Goal: Information Seeking & Learning: Check status

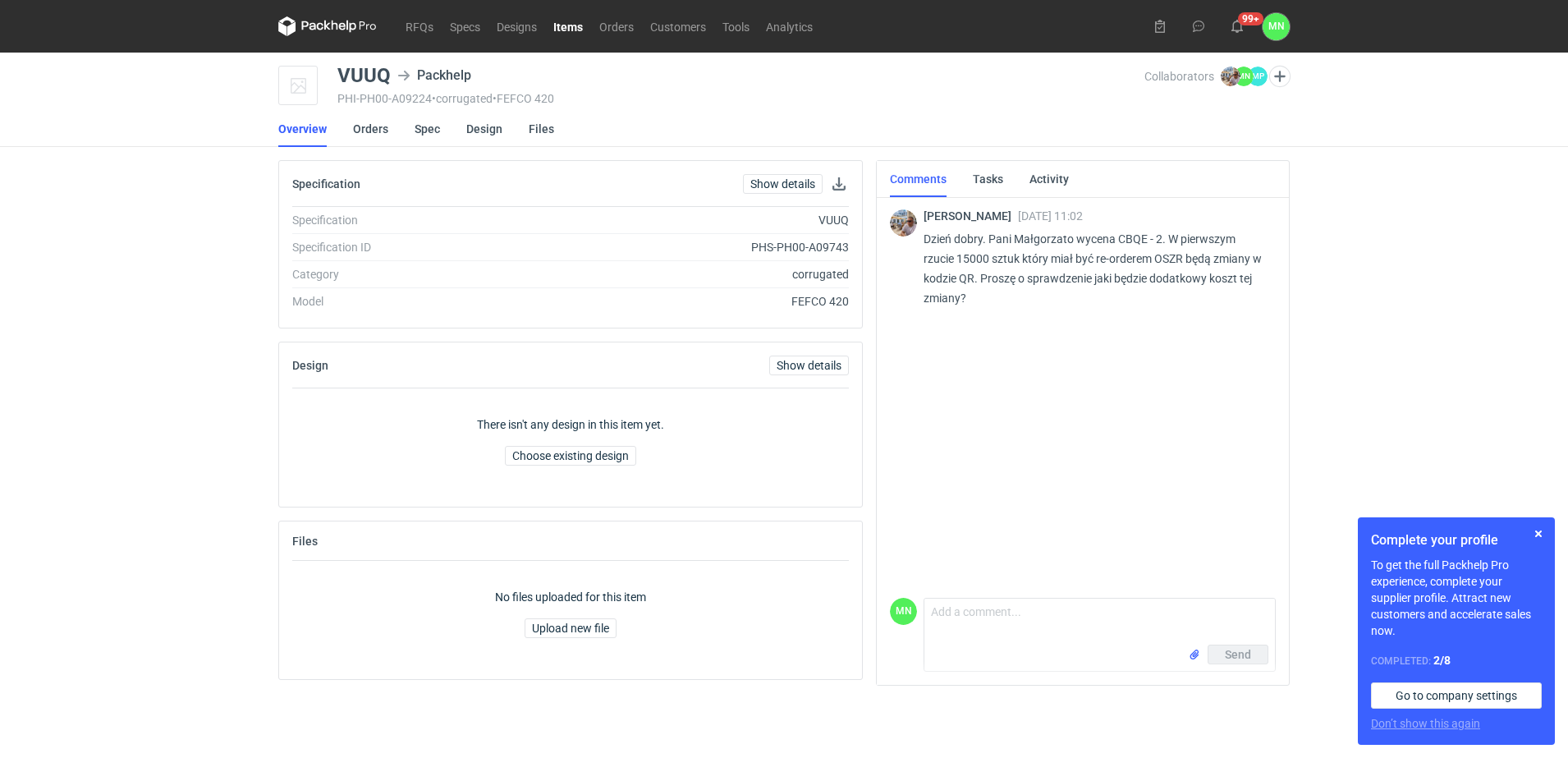
click at [1173, 254] on p "Dzień dobry. Pani Małgorzato wycena CBQE - 2. W pierwszym rzucie 15000 sztuk kt…" at bounding box center [1093, 268] width 339 height 79
copy p "OSZR"
click at [952, 614] on textarea "Comment message" at bounding box center [1099, 622] width 350 height 46
click at [1539, 534] on button "button" at bounding box center [1539, 534] width 20 height 20
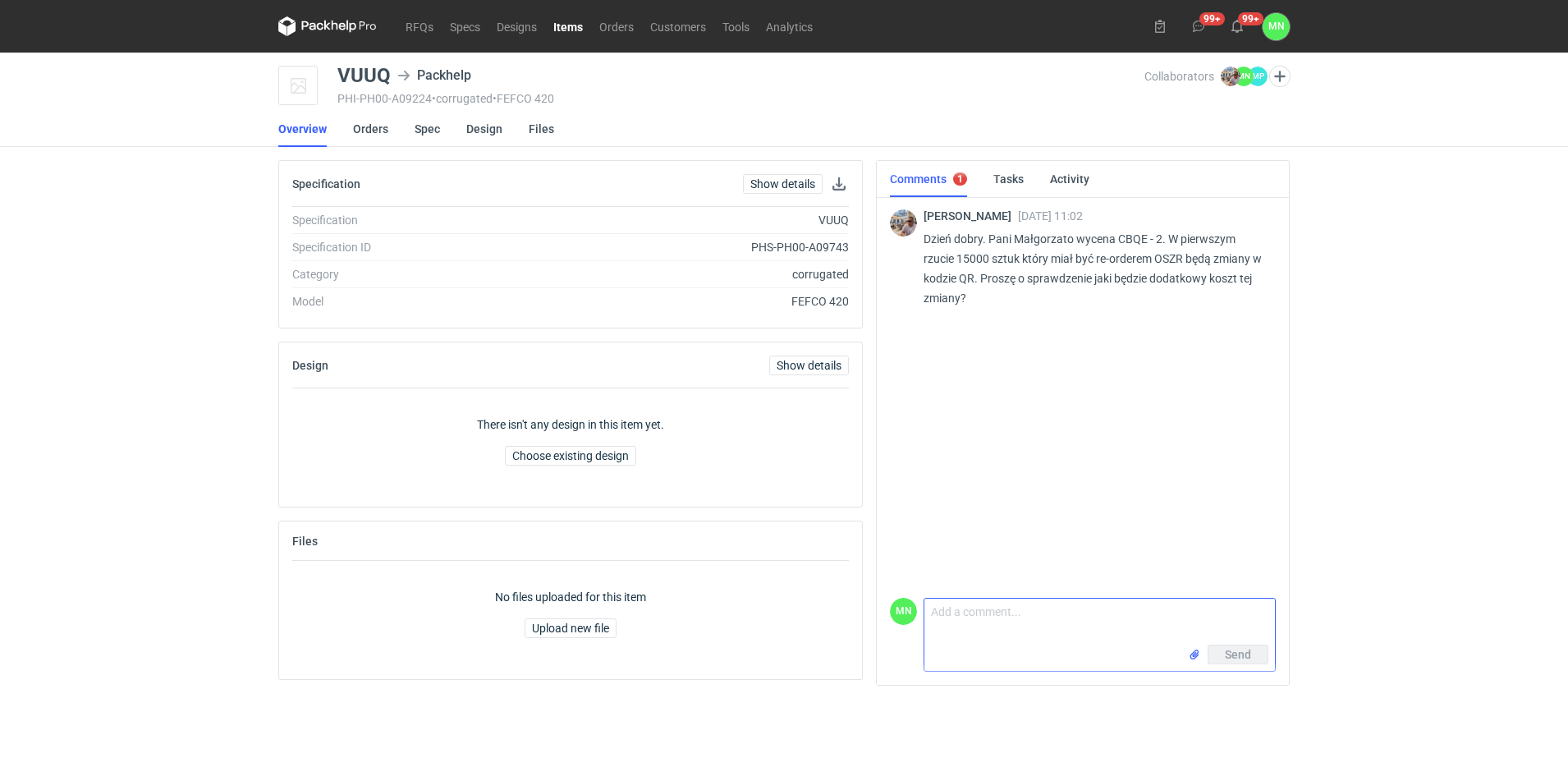
click at [1019, 631] on textarea "Comment message" at bounding box center [1099, 622] width 350 height 46
type textarea "d"
type textarea "Dzień dobry Panie Michale, możemy zmienić kod QR ze wstawki, koszt zmiany to 50…"
click at [623, 24] on link "Orders" at bounding box center [616, 27] width 51 height 20
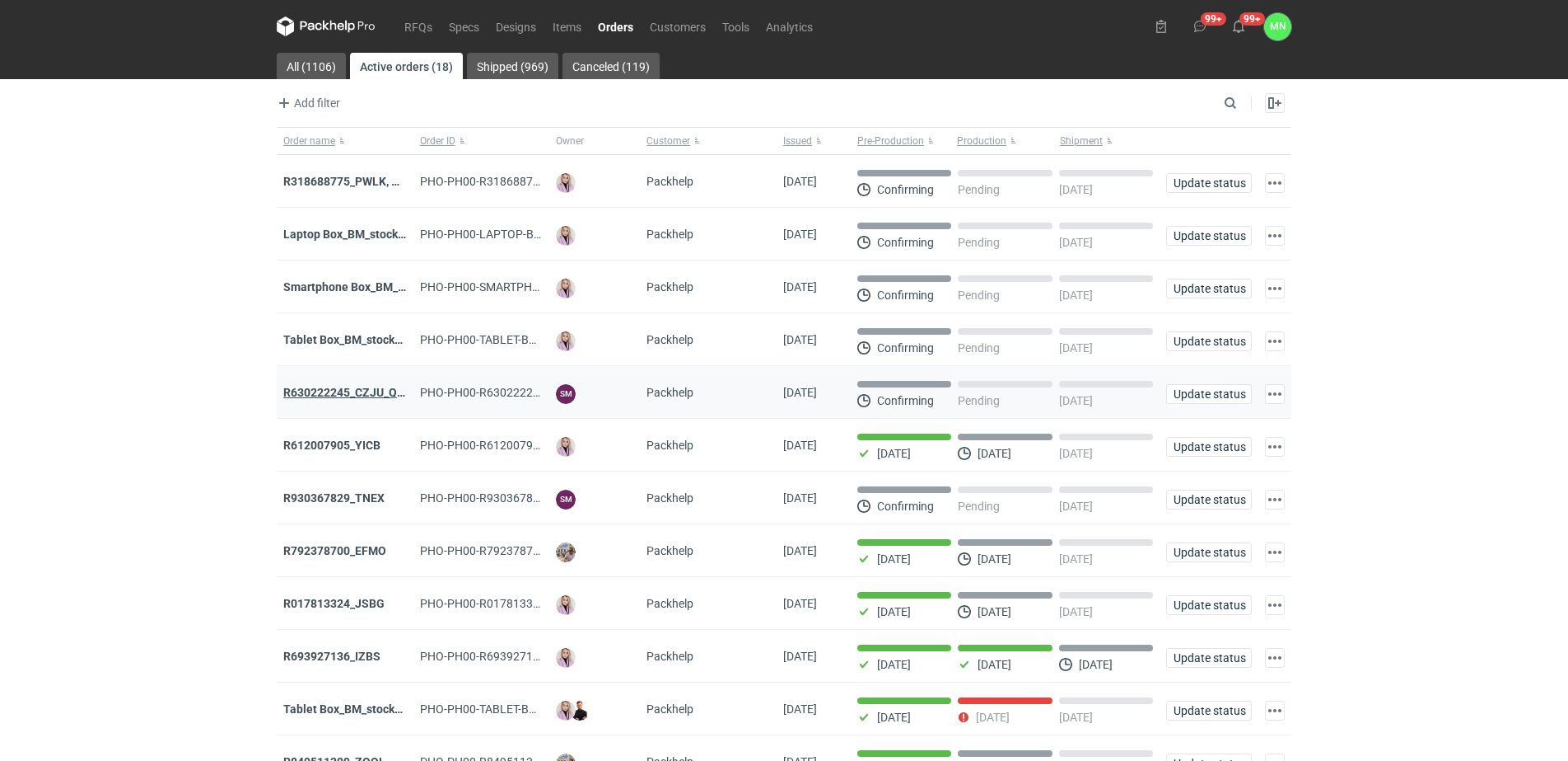
click at [354, 388] on strong "R630222245_CZJU_QNLS_PWUU" at bounding box center [370, 392] width 173 height 13
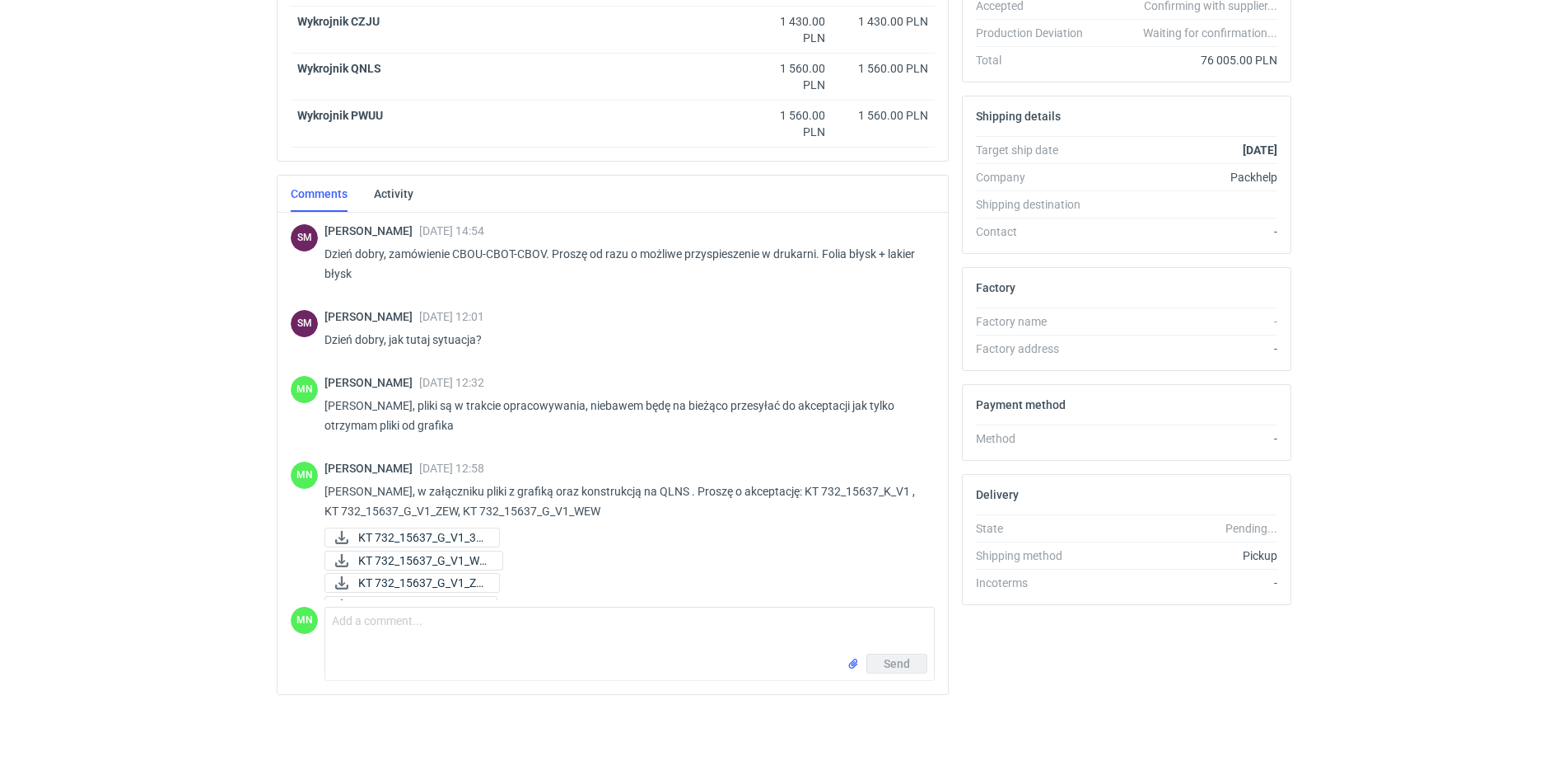
drag, startPoint x: 153, startPoint y: 482, endPoint x: 163, endPoint y: 476, distance: 11.7
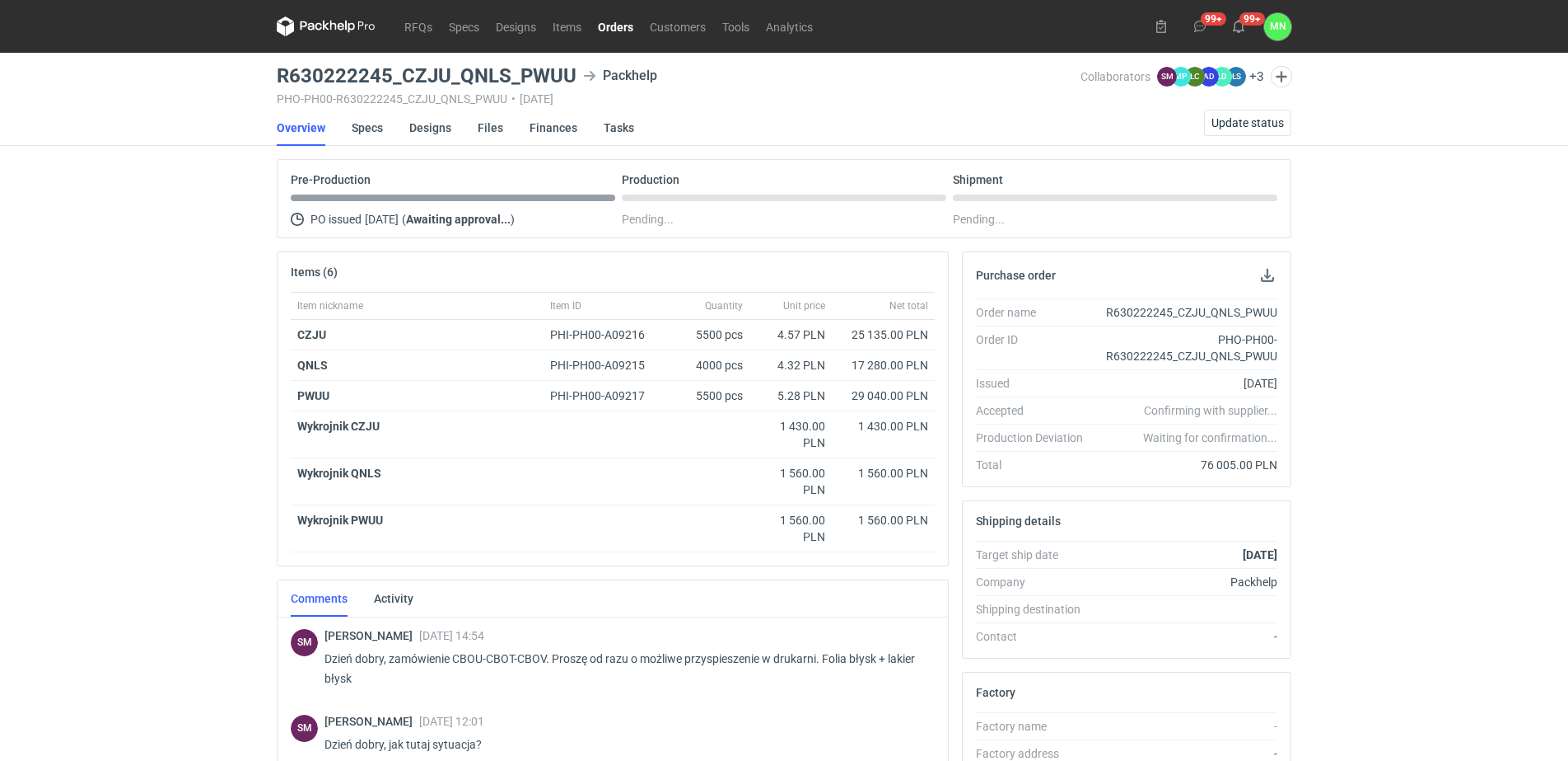
click at [167, 355] on div "RFQs Specs Designs Items Orders Customers Tools Analytics 99+ 99+ MN Małgorzata…" at bounding box center [784, 380] width 1568 height 761
click at [191, 295] on div "RFQs Specs Designs Items Orders Customers Tools Analytics 99+ 99+ MN Małgorzata…" at bounding box center [784, 380] width 1568 height 761
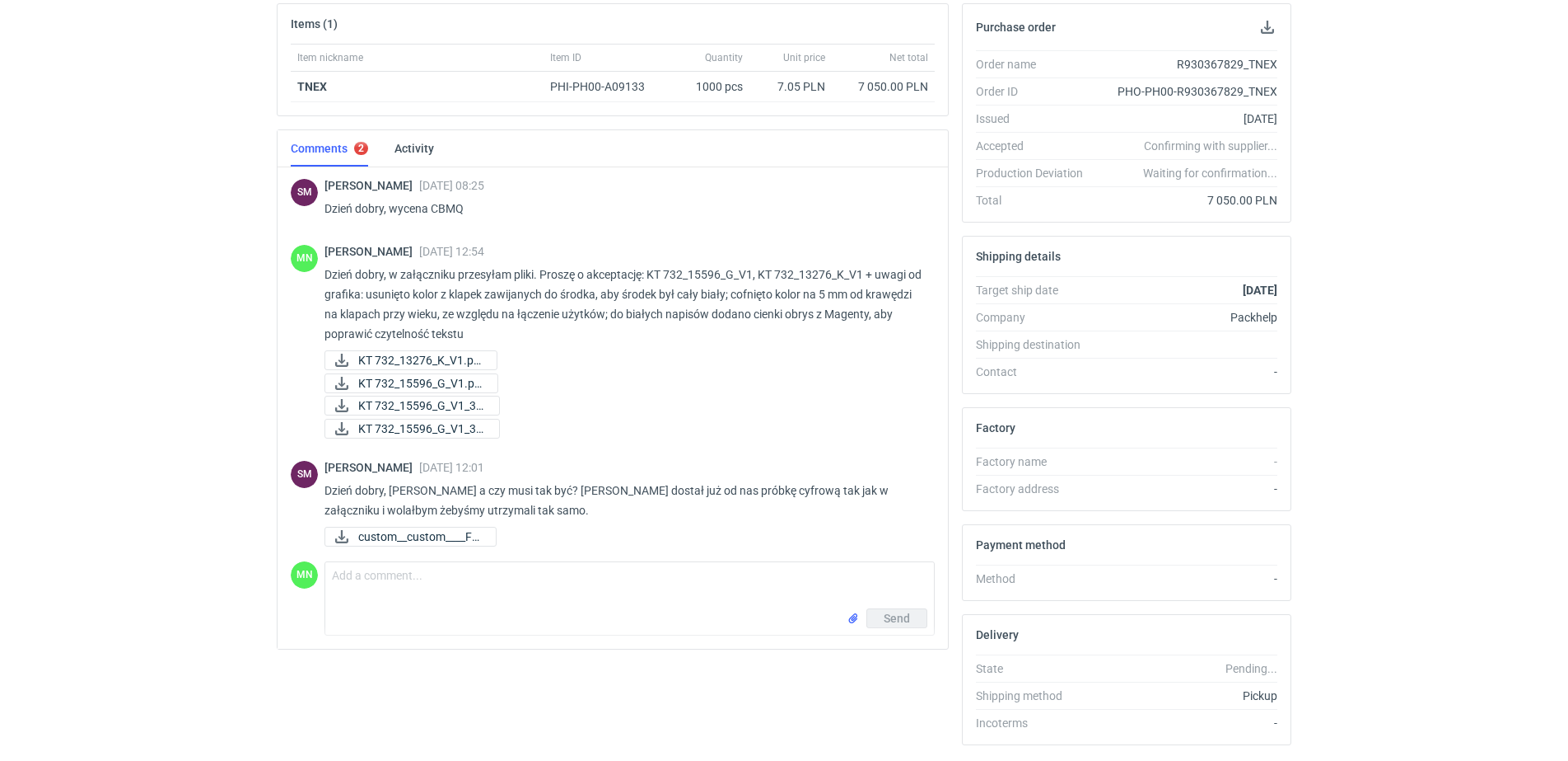
scroll to position [247, 0]
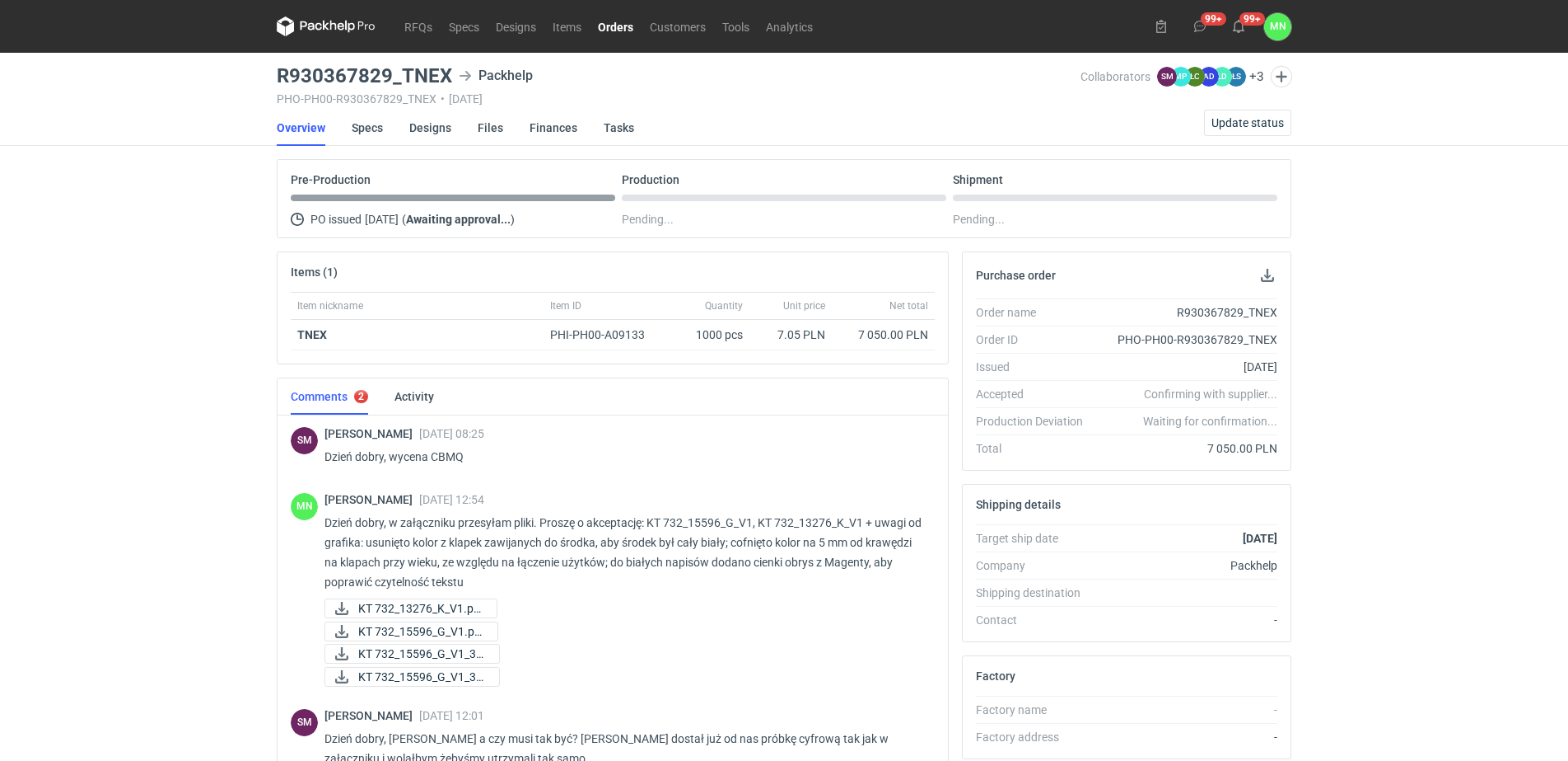
click at [616, 21] on link "Orders" at bounding box center [616, 27] width 52 height 20
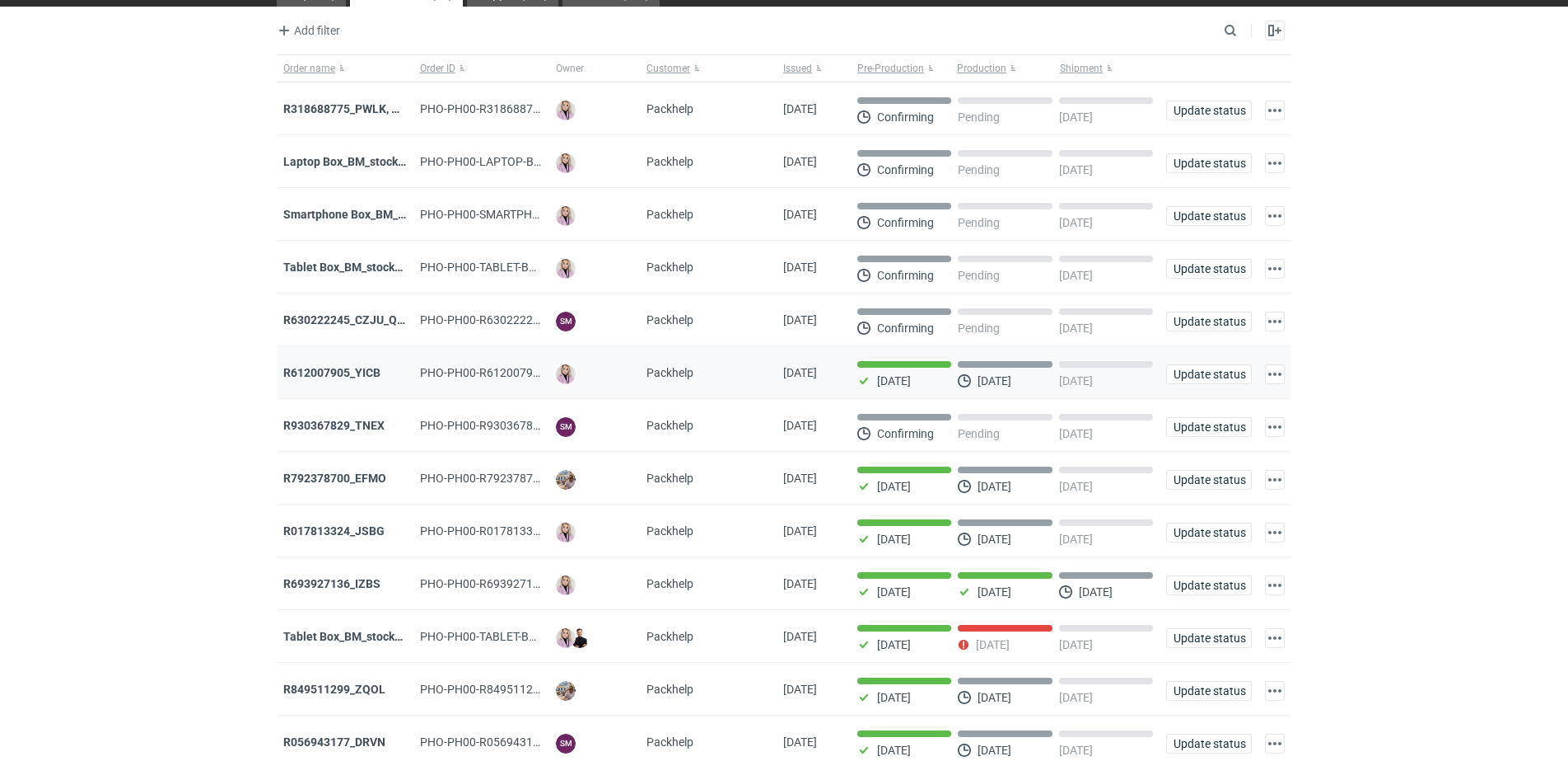
scroll to position [309, 0]
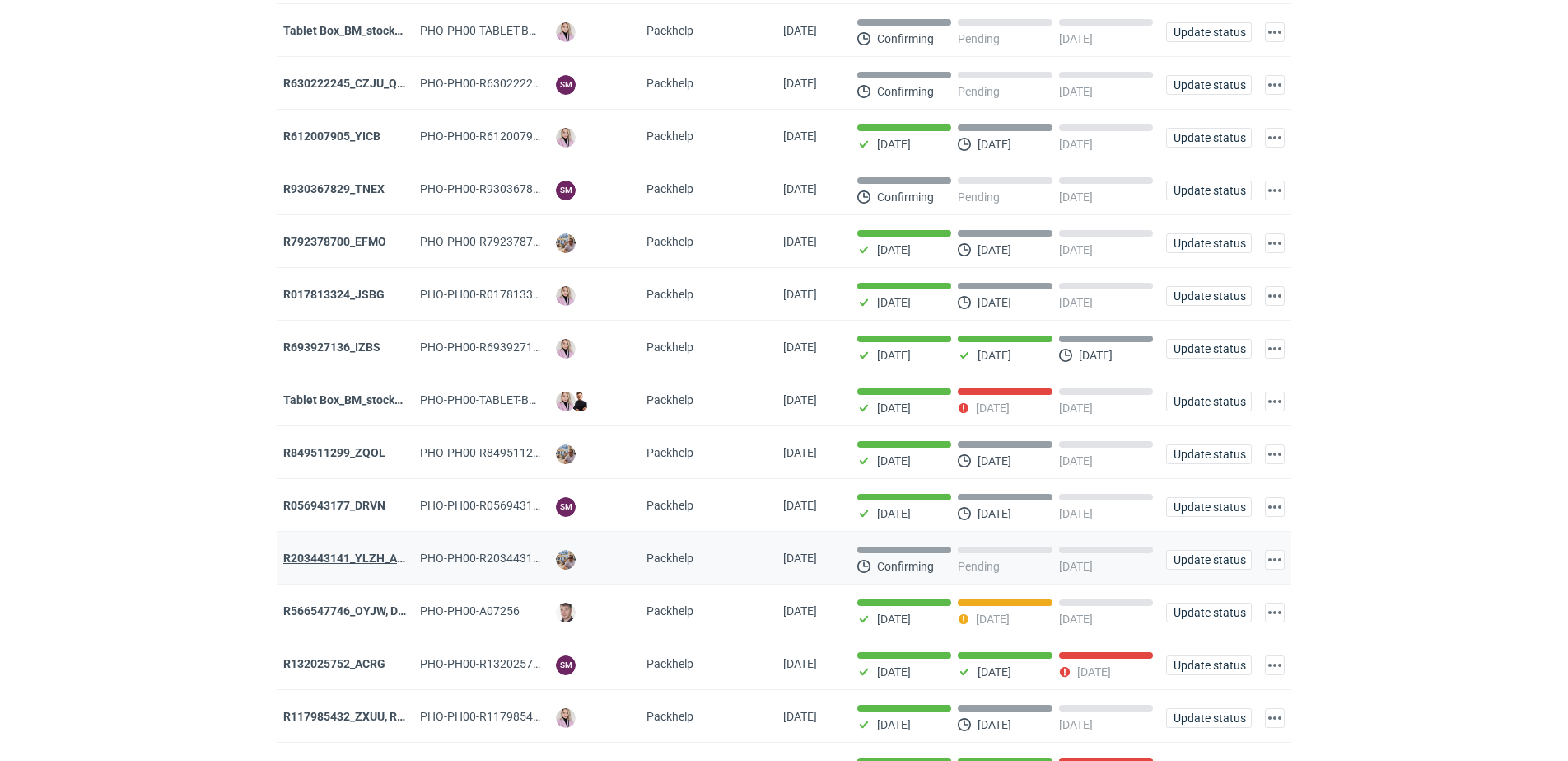
click at [366, 565] on strong "R203443141_YLZH_AHYW" at bounding box center [353, 558] width 139 height 13
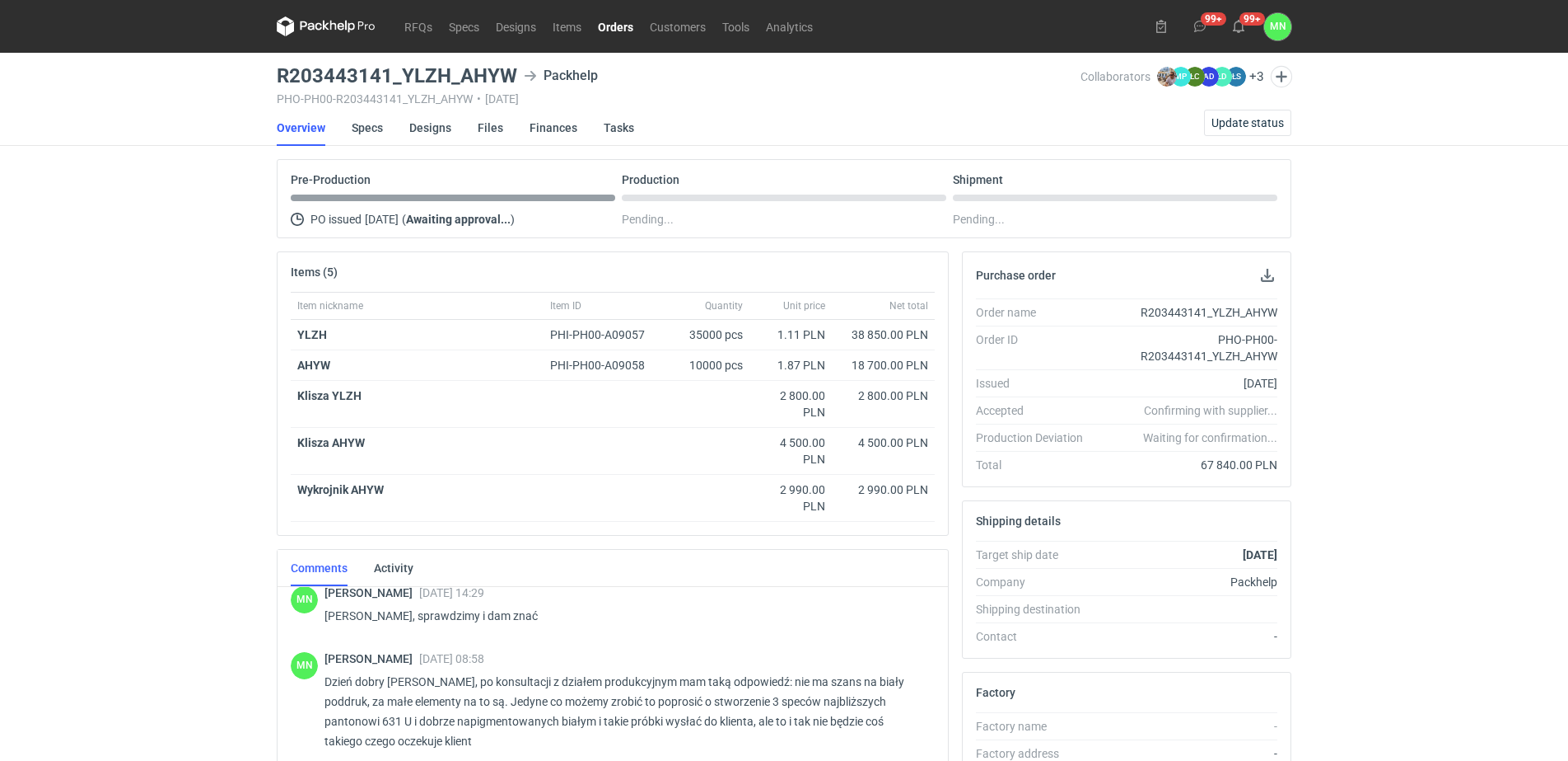
click at [620, 28] on link "Orders" at bounding box center [616, 27] width 52 height 20
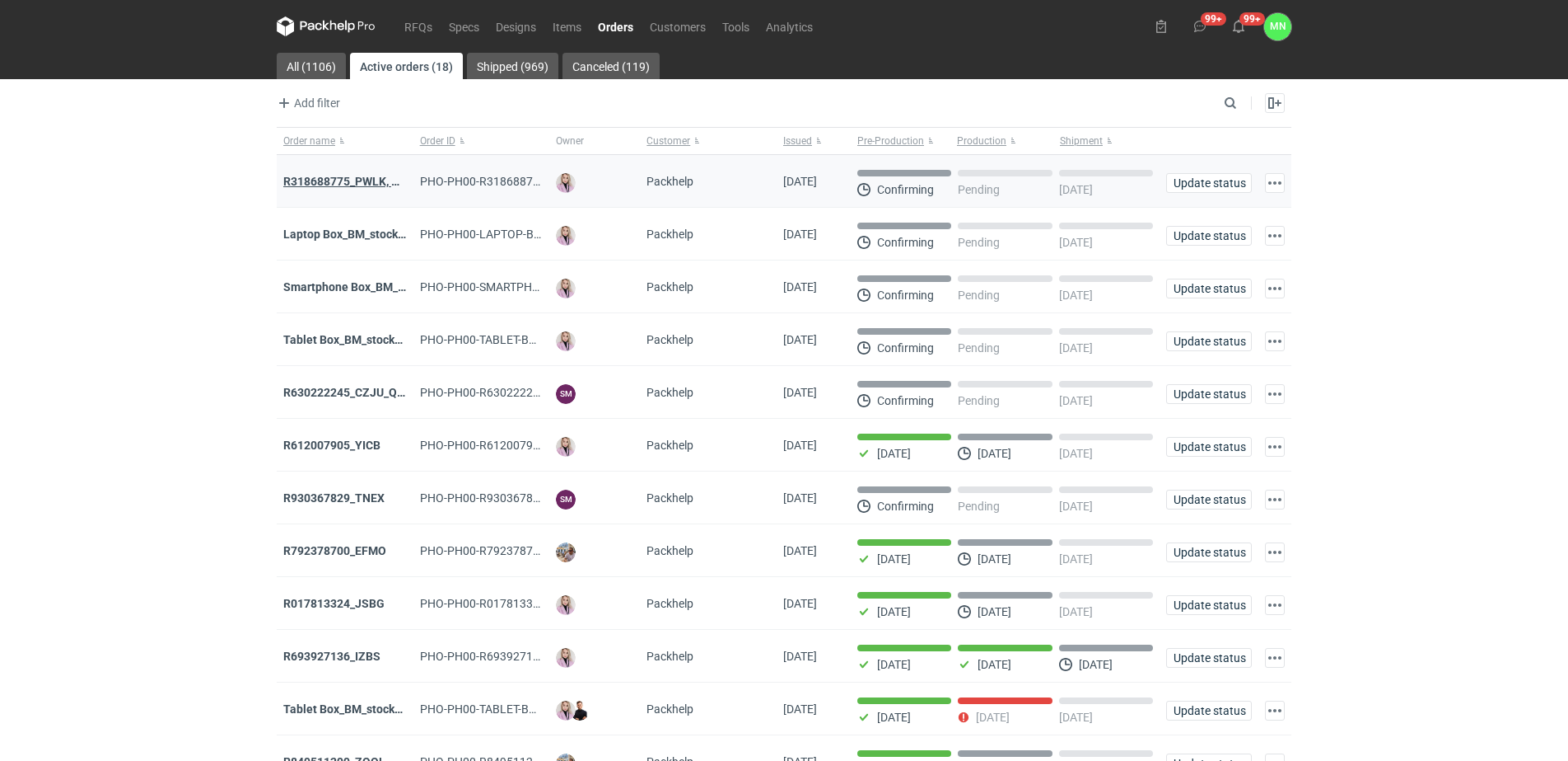
click at [377, 178] on strong "R318688775_PWLK, WTKU" at bounding box center [353, 181] width 140 height 13
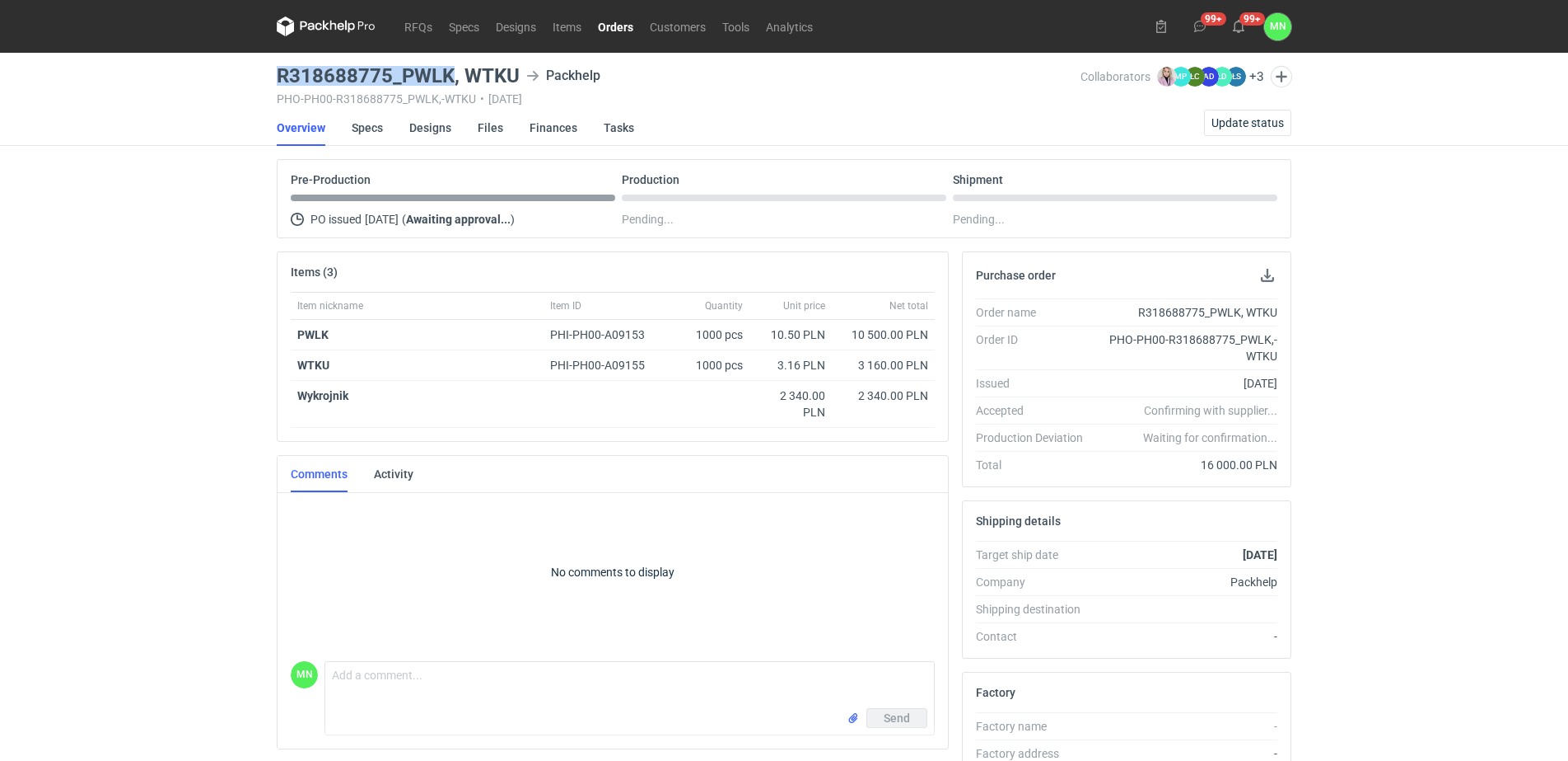
drag, startPoint x: 439, startPoint y: 75, endPoint x: 274, endPoint y: 81, distance: 165.1
click at [274, 81] on main "R318688775_PWLK, WTKU Packhelp PHO-PH00-R318688775_PWLK,-WTKU • [DATE] Collabor…" at bounding box center [784, 564] width 1029 height 1023
copy h3 "R318688775_PWLK"
drag, startPoint x: 523, startPoint y: 76, endPoint x: 279, endPoint y: 77, distance: 244.0
click at [279, 77] on div "R318688775_PWLK, WTKU Packhelp" at bounding box center [679, 76] width 804 height 20
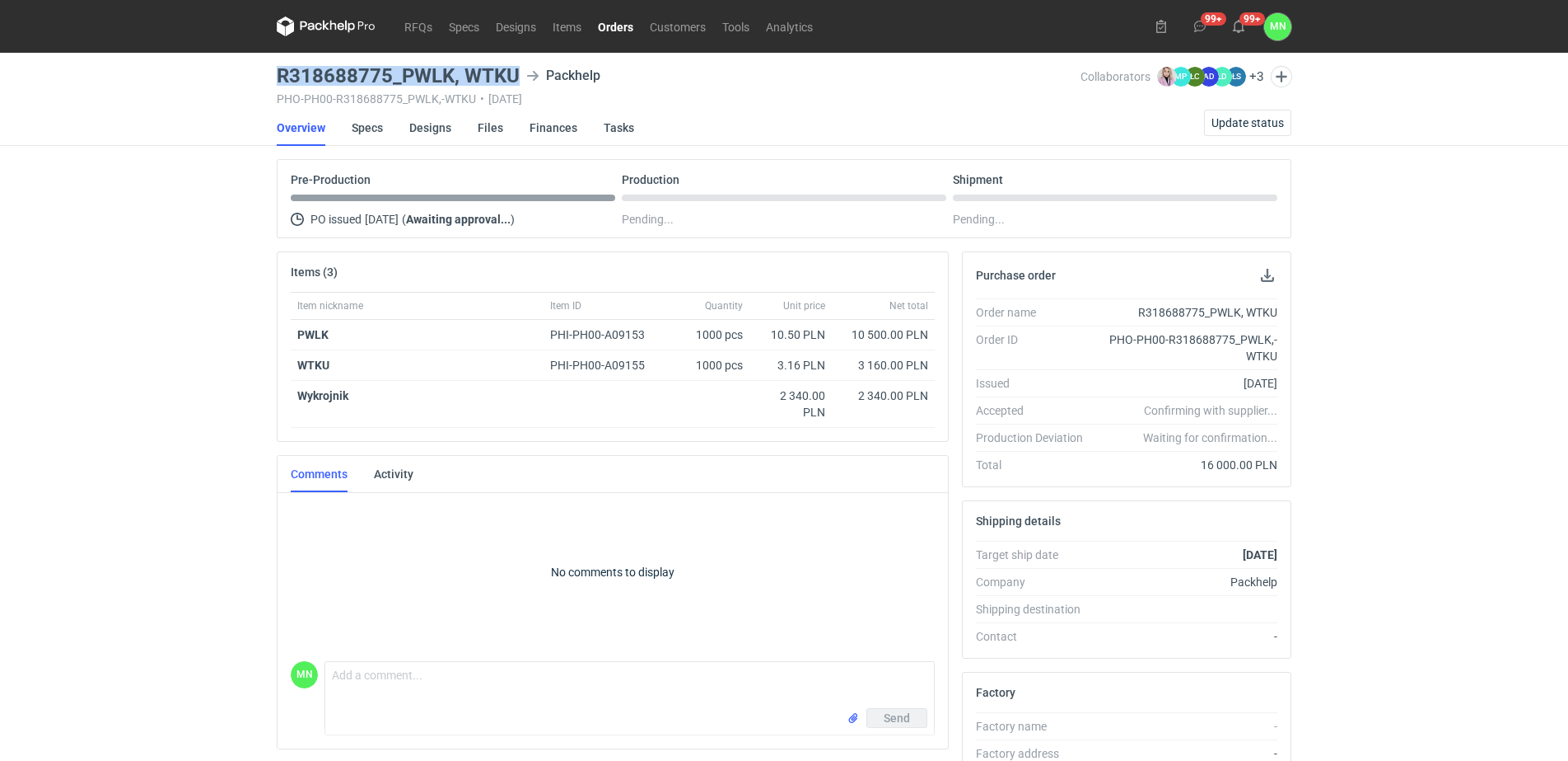
copy h3 "R318688775_PWLK, WTKU"
drag, startPoint x: 609, startPoint y: 21, endPoint x: 628, endPoint y: 39, distance: 26.2
click at [609, 21] on link "Orders" at bounding box center [616, 27] width 52 height 20
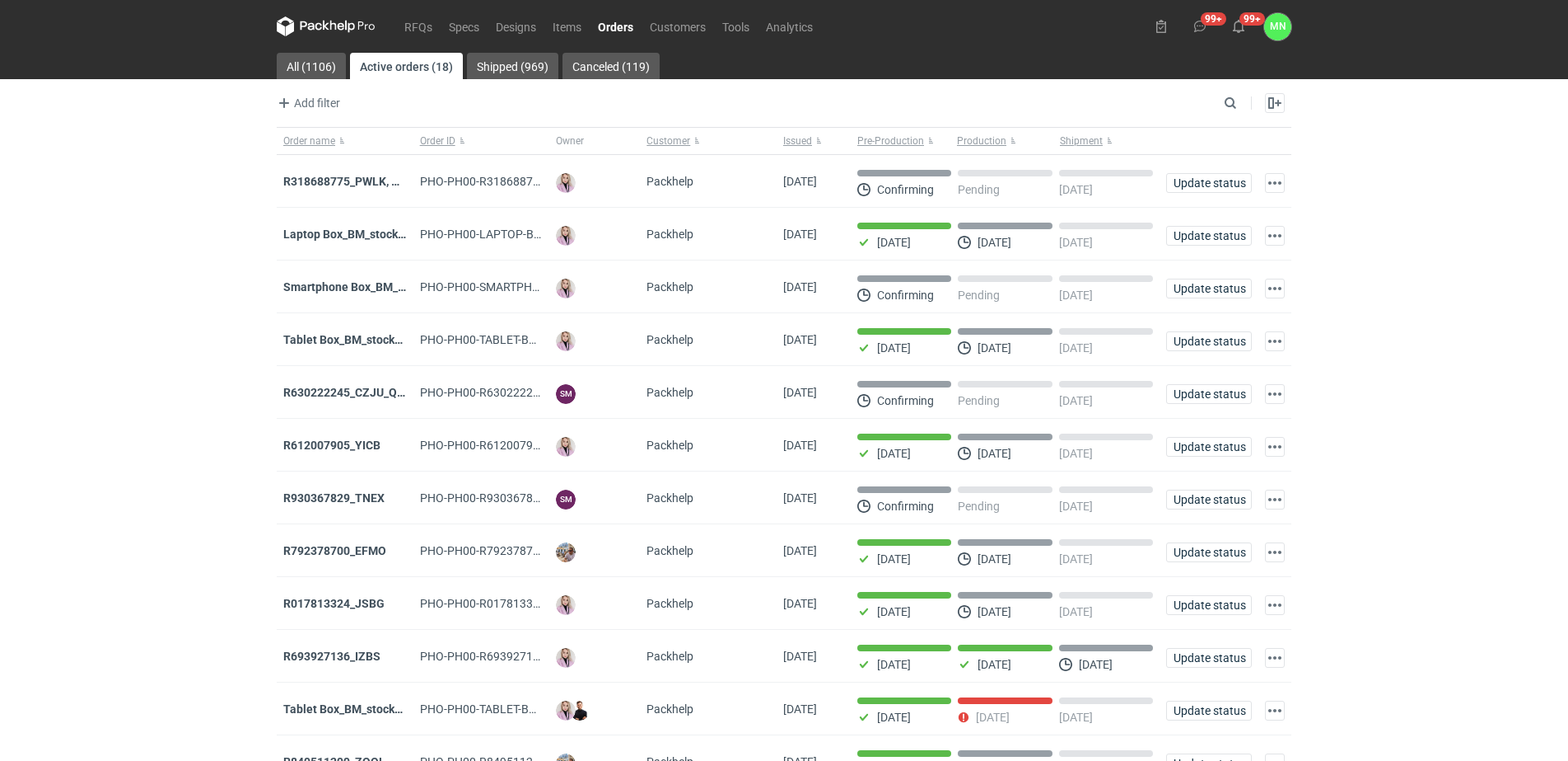
drag, startPoint x: 28, startPoint y: 432, endPoint x: 230, endPoint y: 495, distance: 211.6
click at [28, 432] on div "RFQs Specs Designs Items Orders Customers Tools Analytics 99+ 99+ MN [PERSON_NA…" at bounding box center [784, 380] width 1568 height 761
drag, startPoint x: 609, startPoint y: 26, endPoint x: 607, endPoint y: 69, distance: 43.0
click at [609, 26] on link "Orders" at bounding box center [616, 27] width 52 height 20
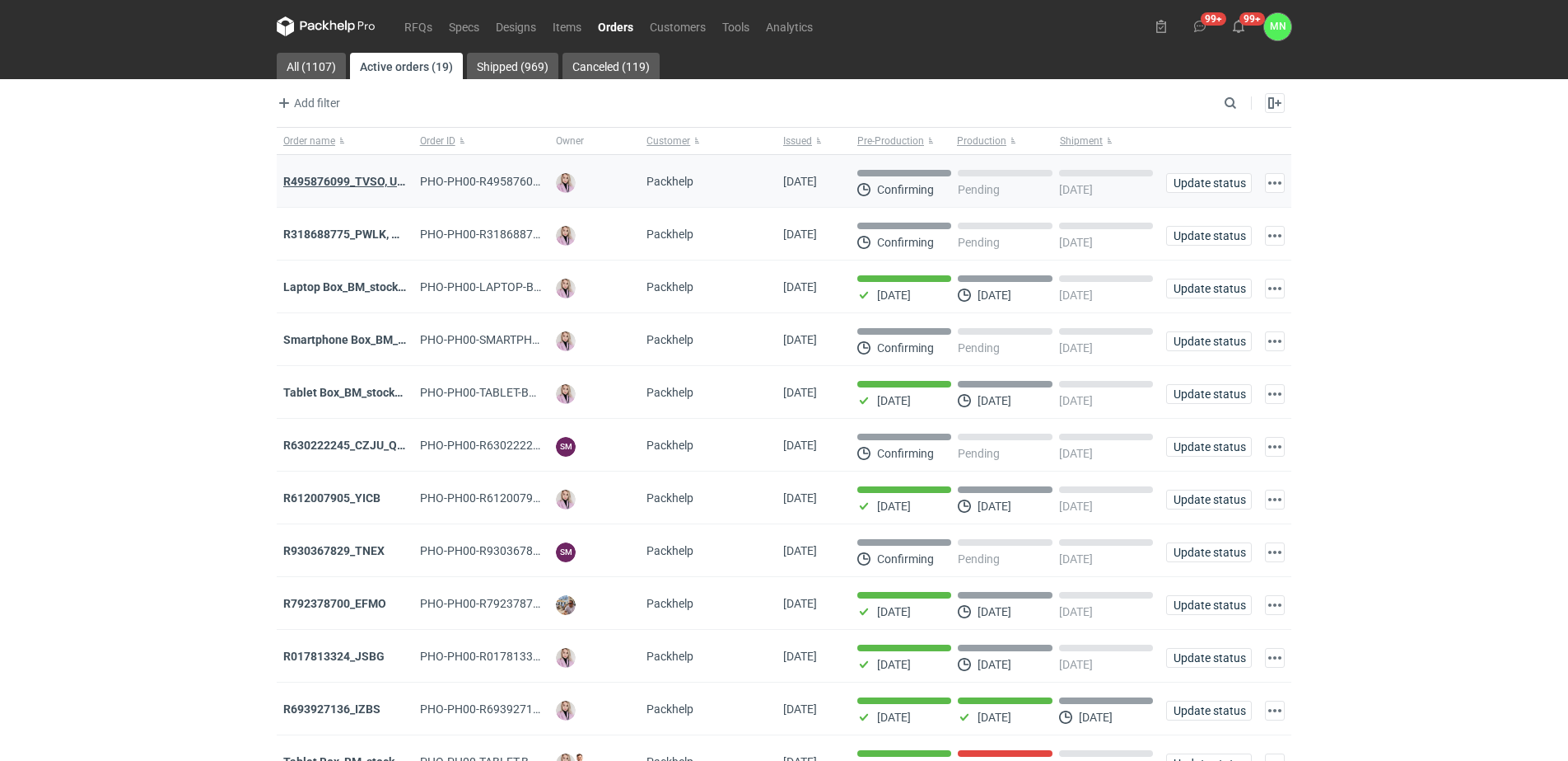
click at [361, 180] on strong "R495876099_TVSO, UQHI" at bounding box center [350, 181] width 133 height 13
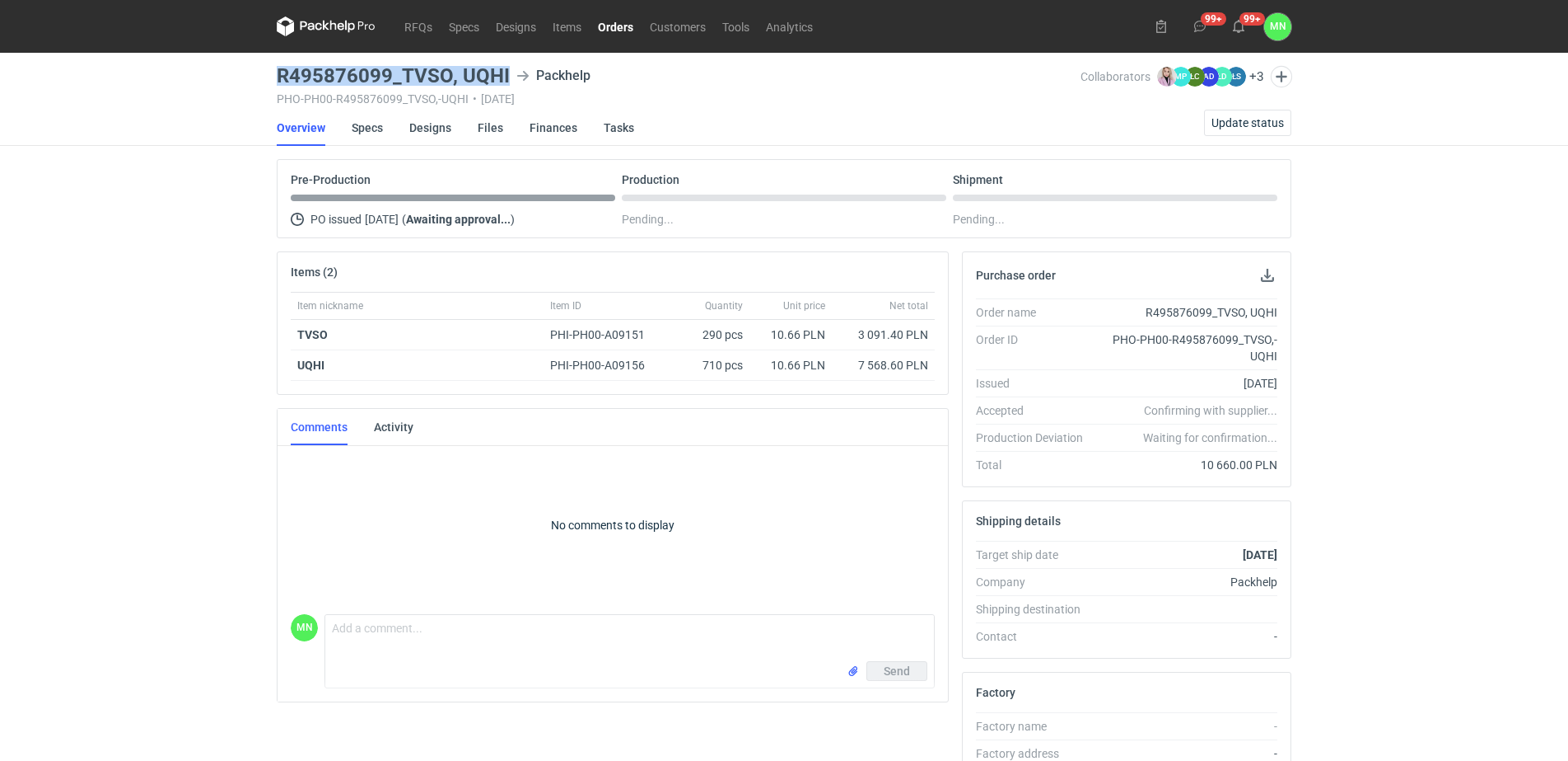
copy h3 "R495876099_TVSO, UQHI"
drag, startPoint x: 506, startPoint y: 76, endPoint x: 271, endPoint y: 74, distance: 235.0
click at [271, 74] on main "R495876099_TVSO, UQHI Packhelp PHO-PH00-R495876099_TVSO,-UQHI • [DATE] Collabor…" at bounding box center [784, 564] width 1029 height 1023
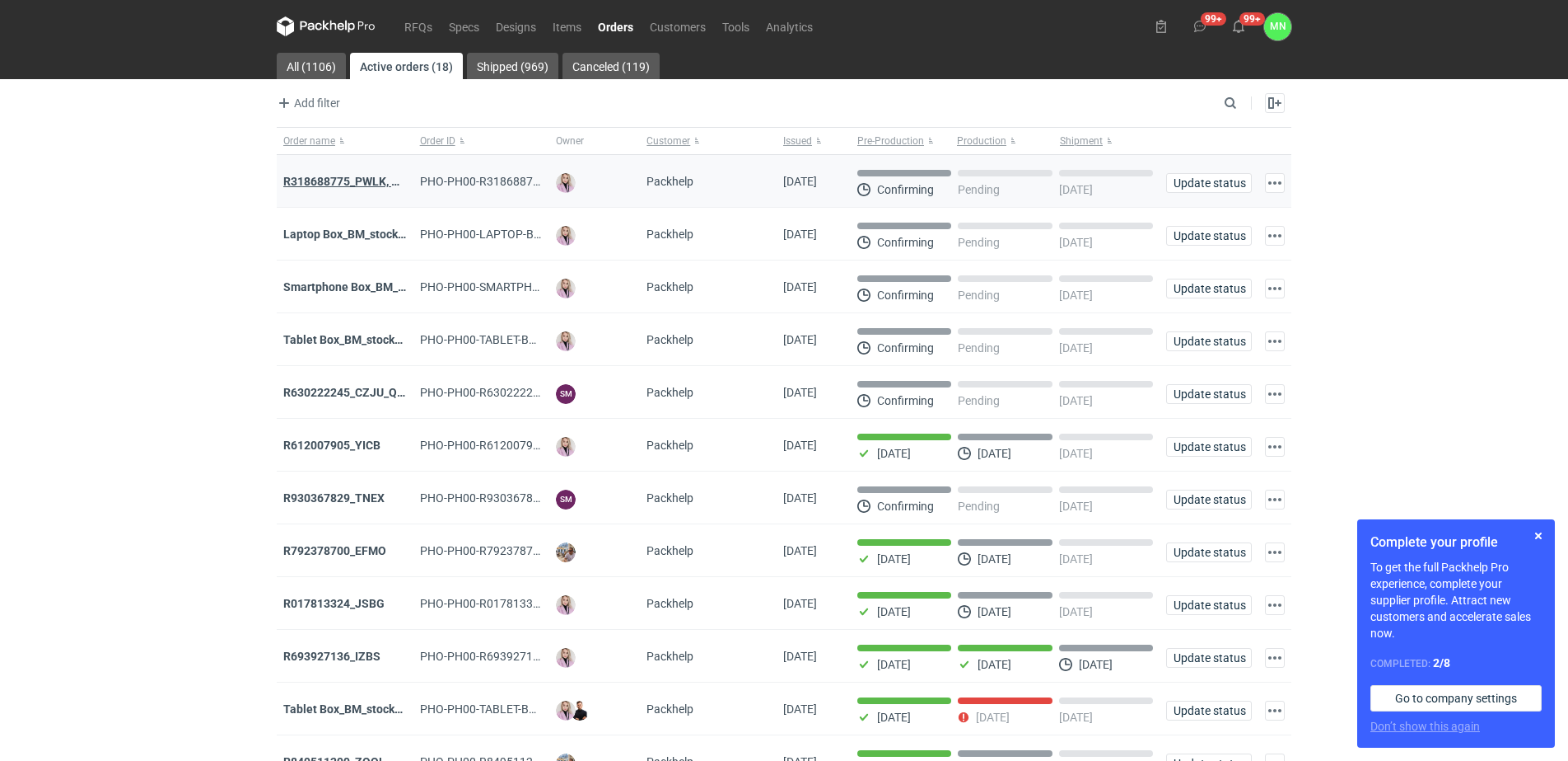
click at [370, 184] on strong "R318688775_PWLK, WTKU" at bounding box center [353, 181] width 140 height 13
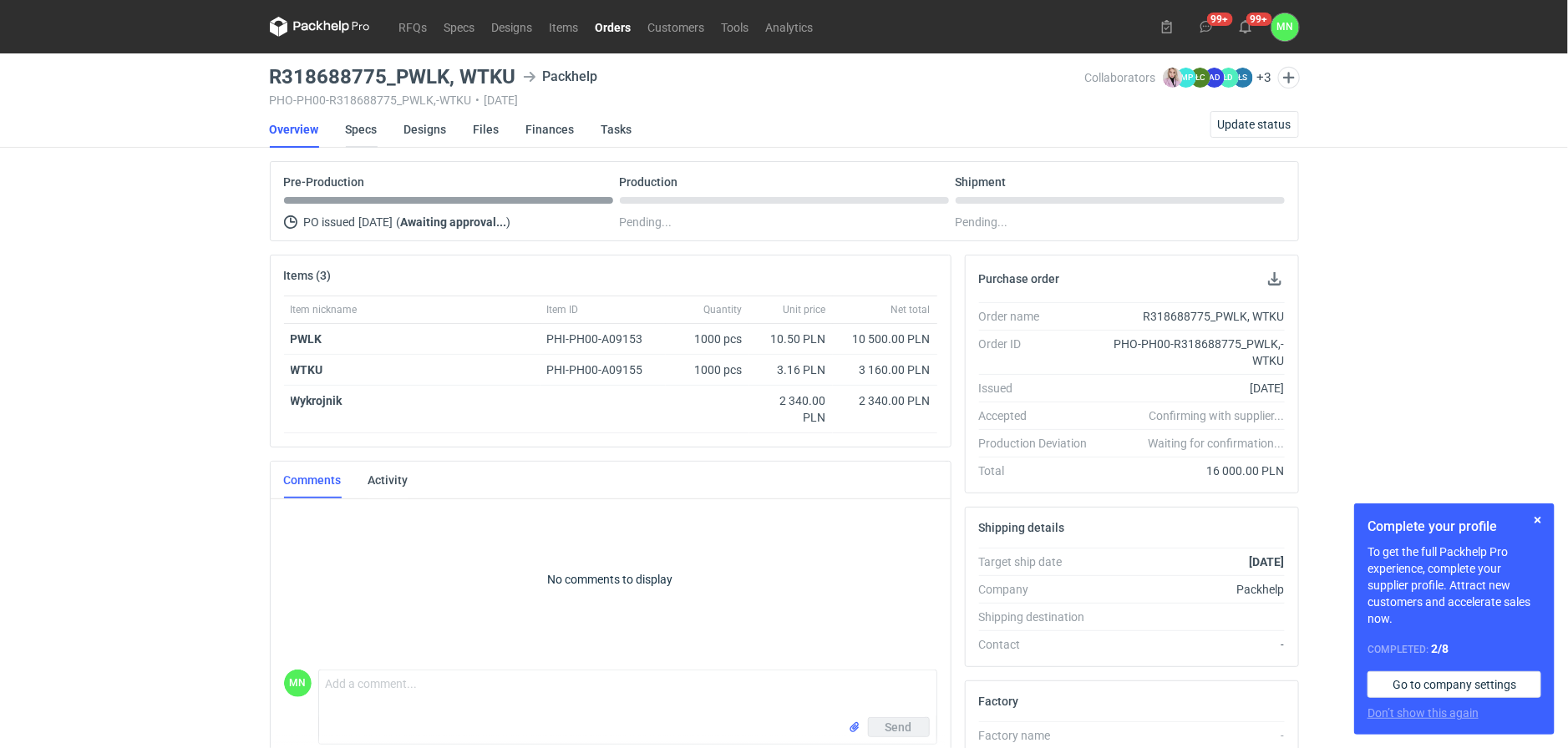
click at [369, 127] on link "Specs" at bounding box center [362, 129] width 32 height 37
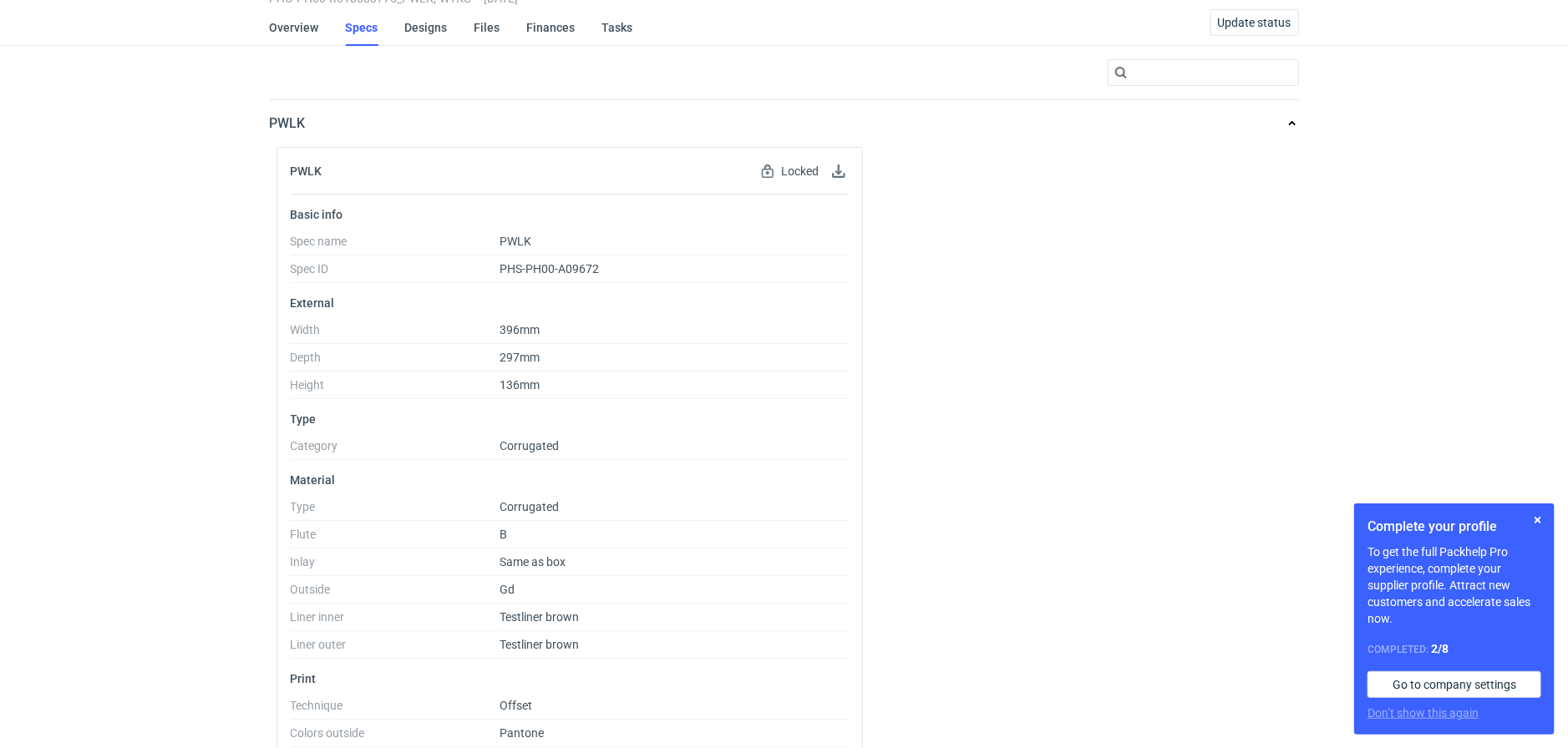
scroll to position [104, 0]
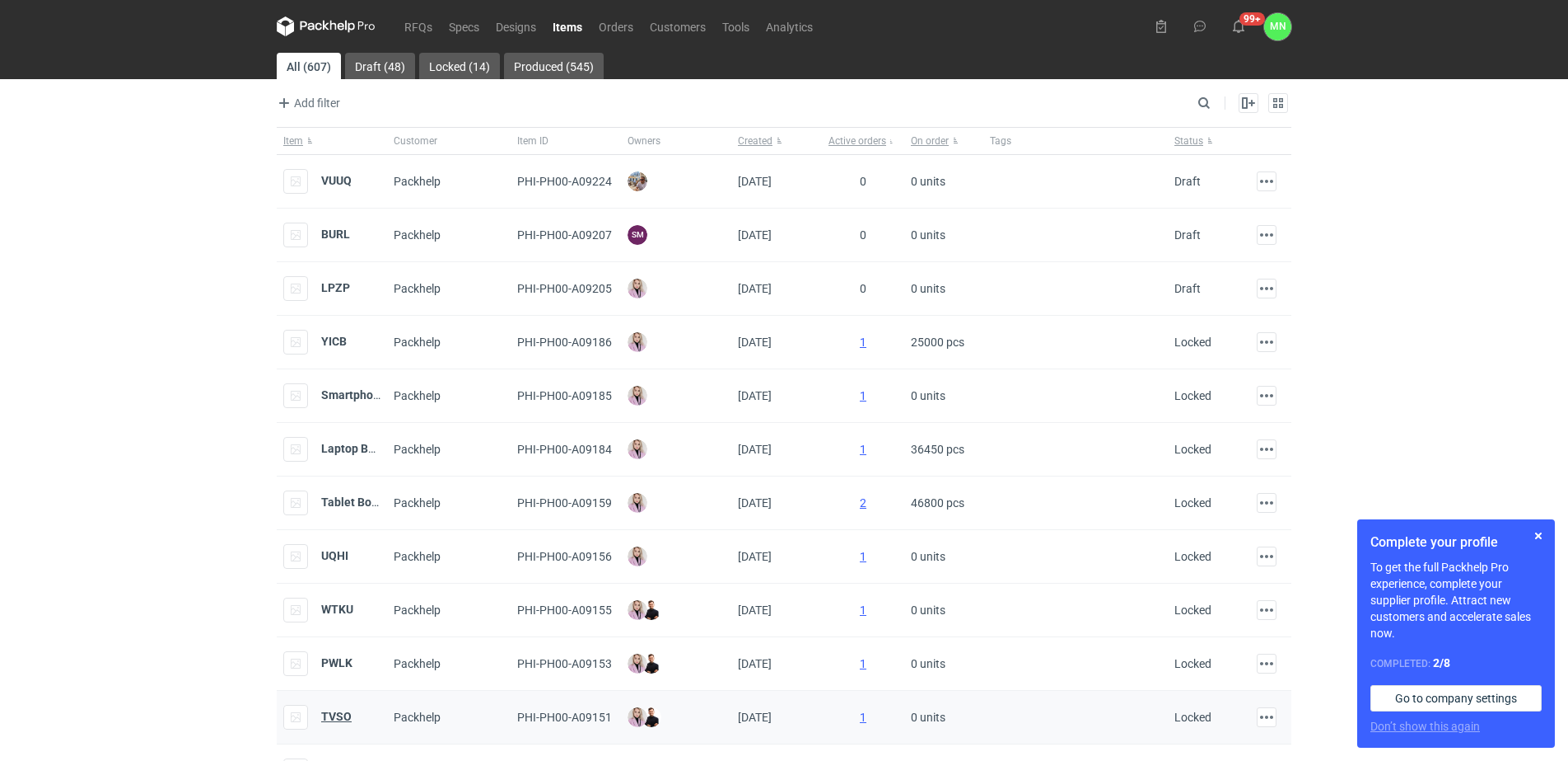
click at [339, 720] on strong "TVSO" at bounding box center [336, 716] width 30 height 13
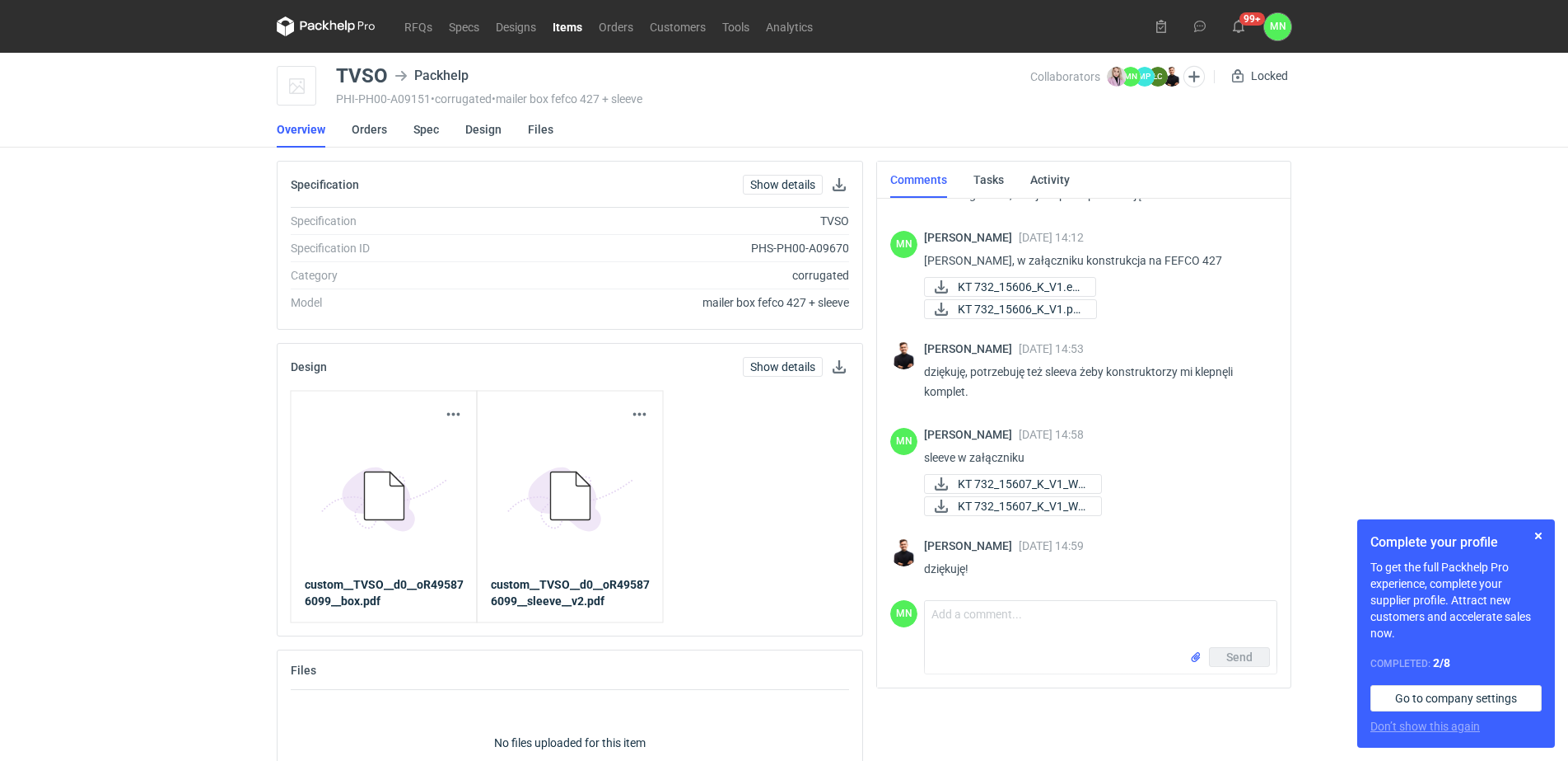
scroll to position [295, 0]
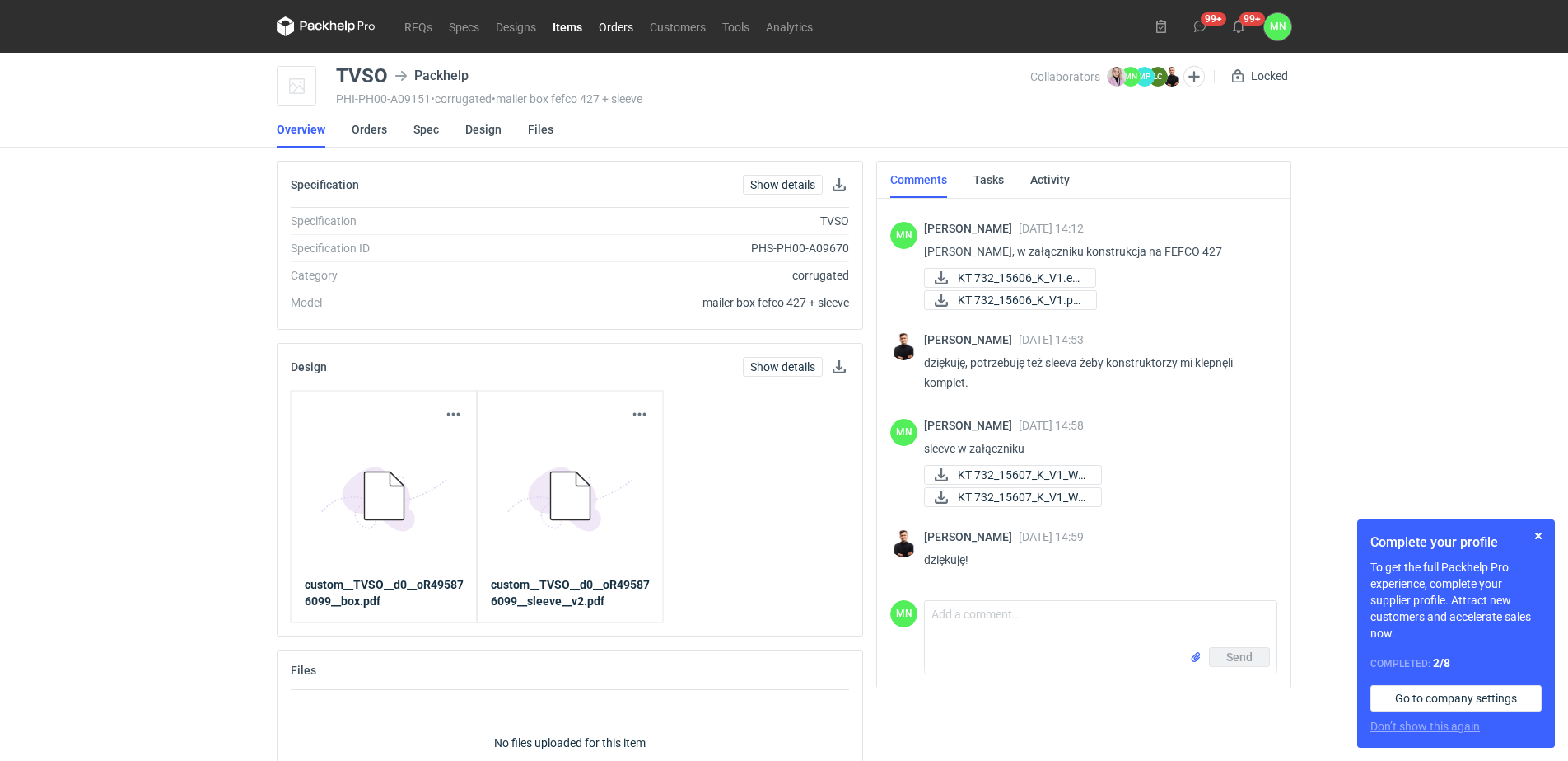
click at [617, 19] on link "Orders" at bounding box center [617, 27] width 51 height 20
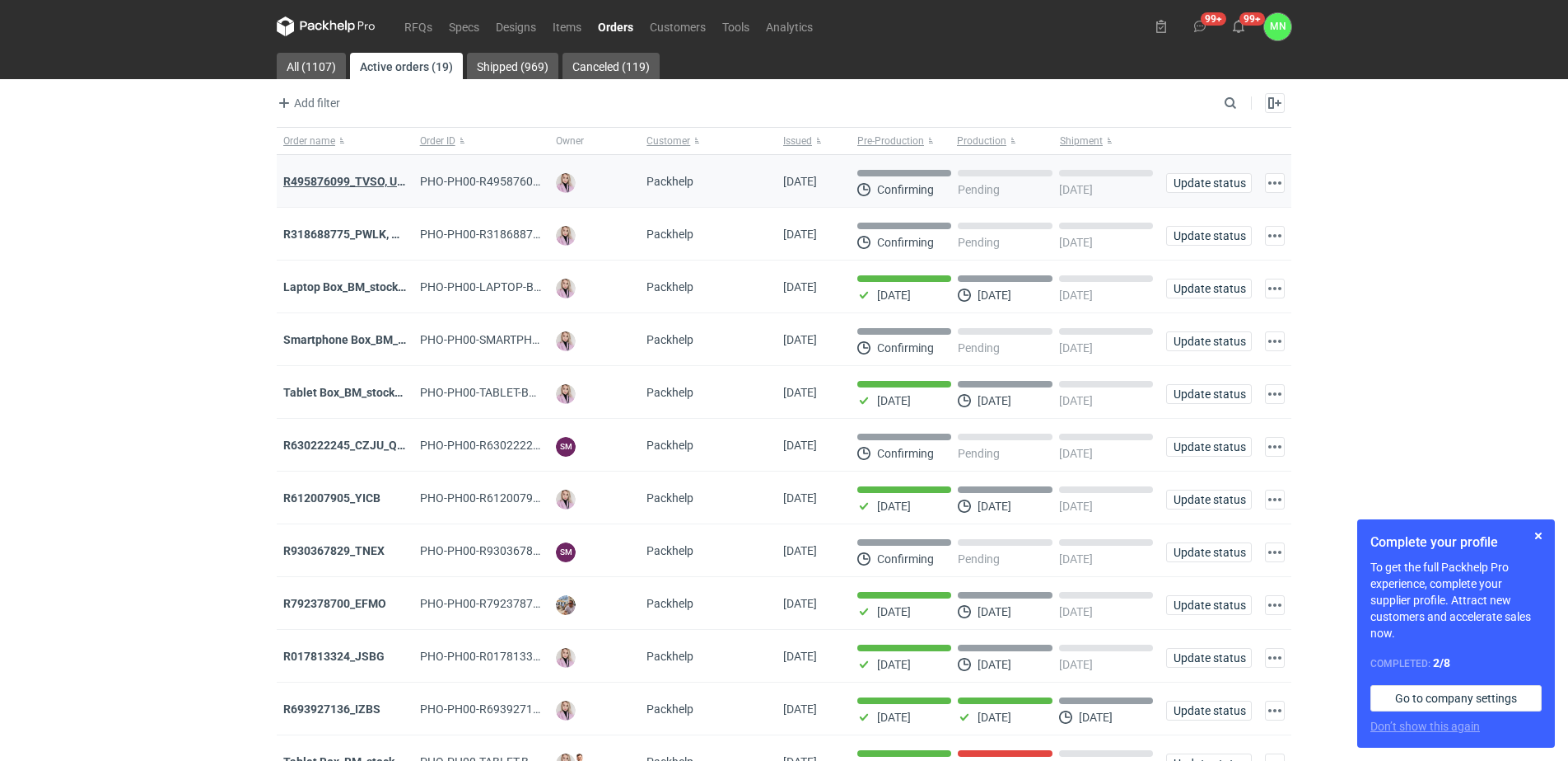
click at [330, 181] on strong "R495876099_TVSO, UQHI" at bounding box center [350, 181] width 133 height 13
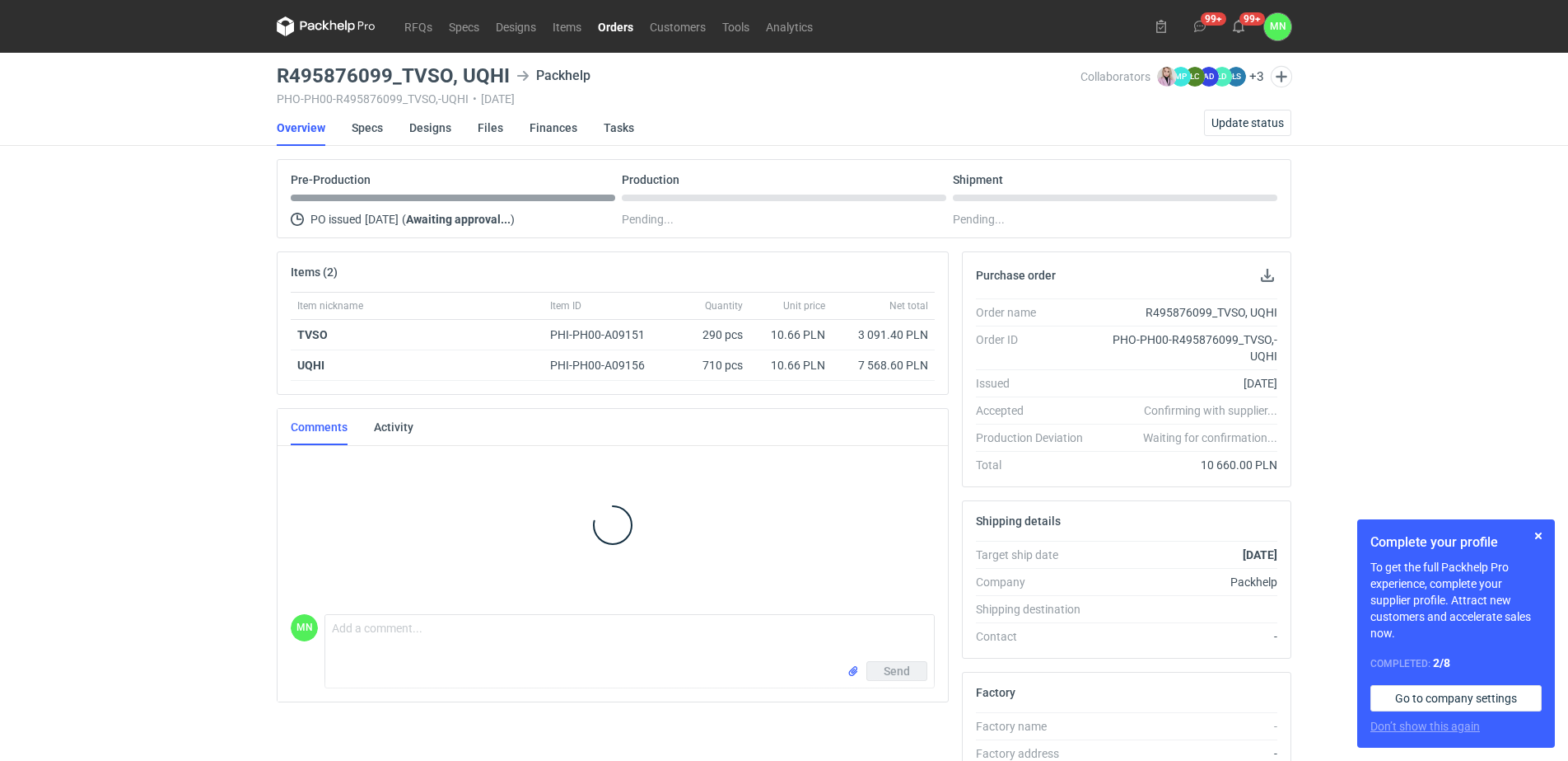
click at [429, 76] on h3 "R495876099_TVSO, UQHI" at bounding box center [394, 76] width 233 height 20
copy h3 "R495876099_TVSO"
click at [374, 125] on link "Specs" at bounding box center [367, 128] width 31 height 37
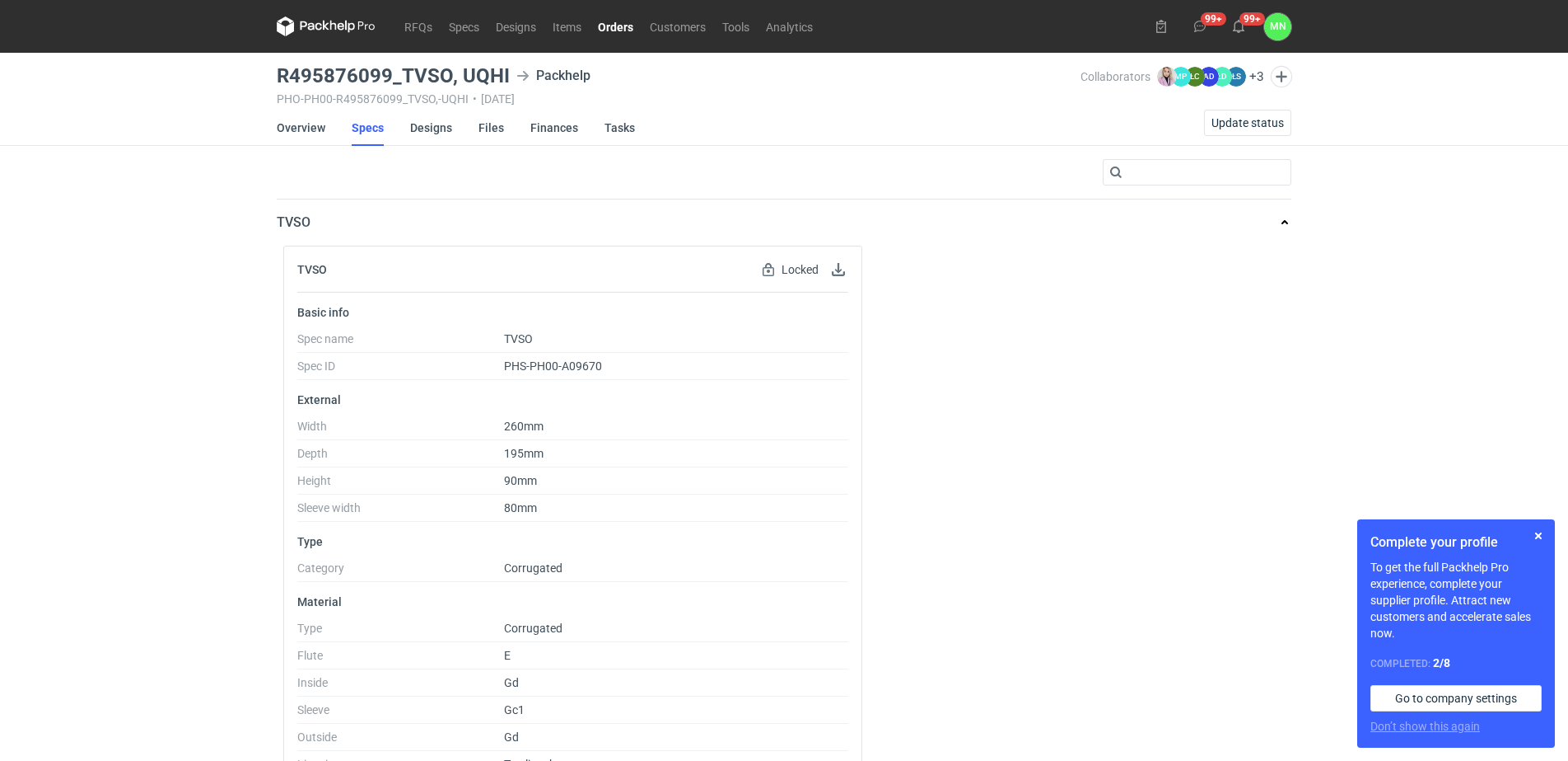
click at [625, 26] on link "Orders" at bounding box center [616, 27] width 52 height 20
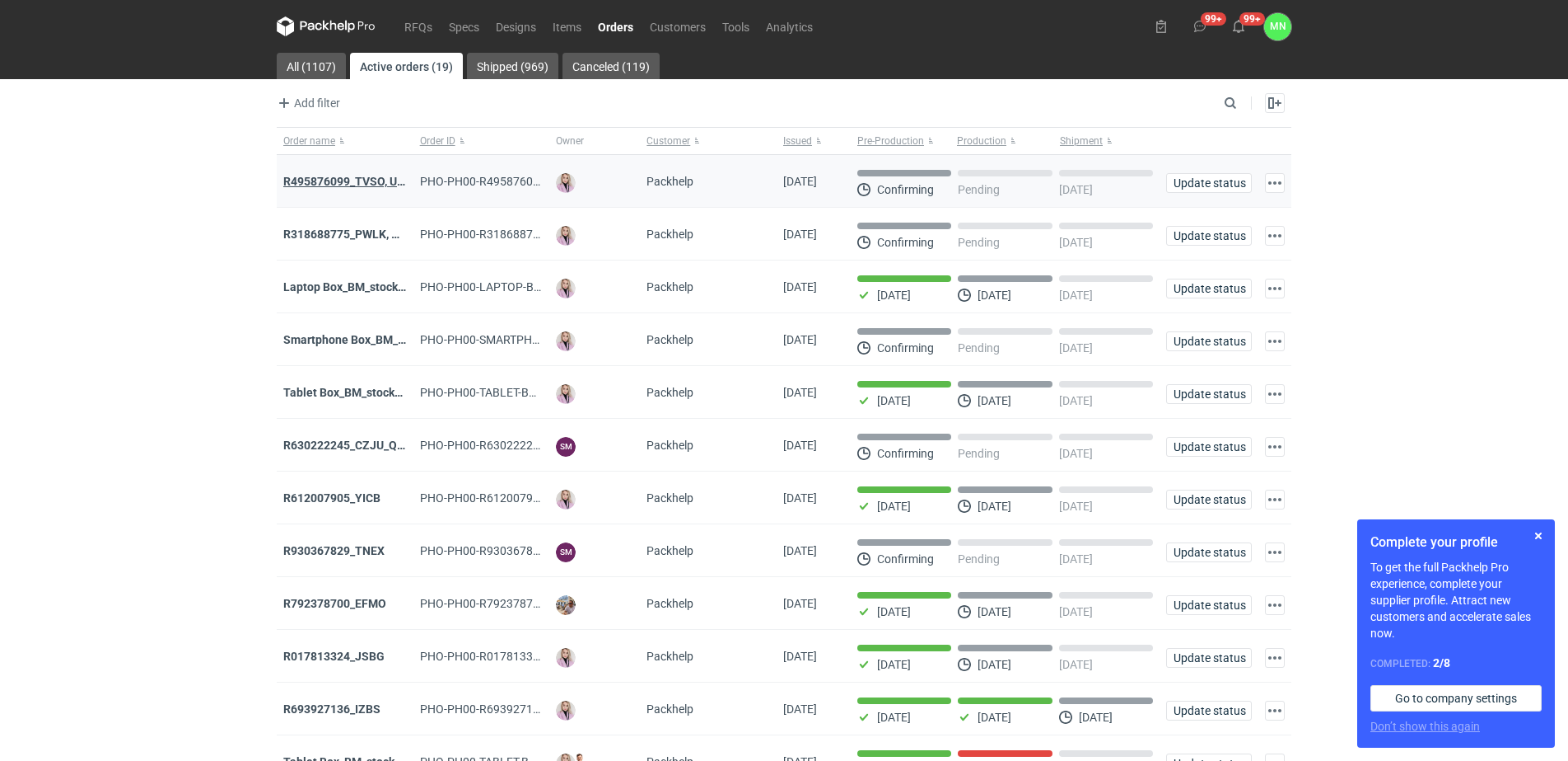
click at [351, 185] on strong "R495876099_TVSO, UQHI" at bounding box center [350, 181] width 133 height 13
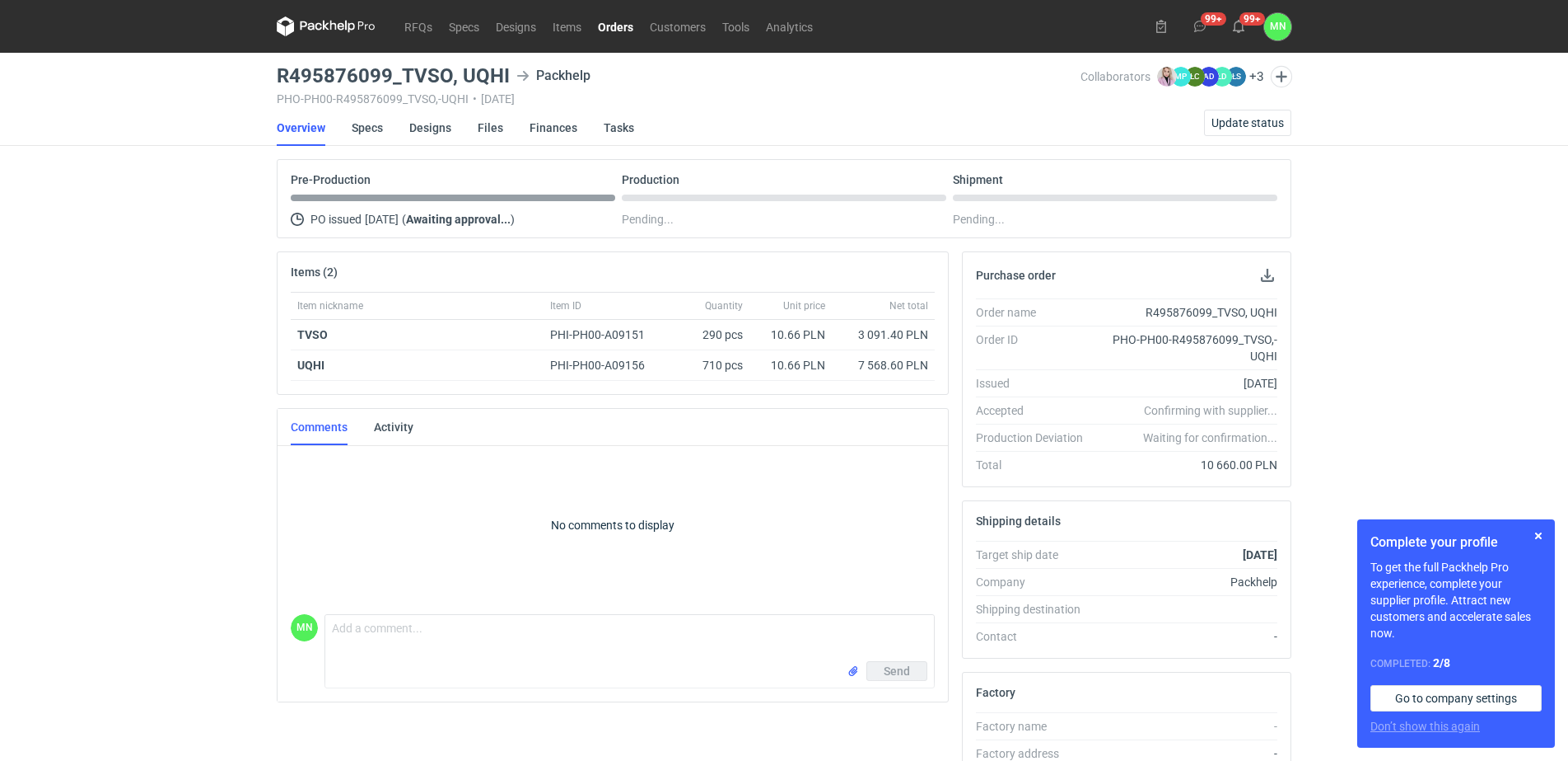
click at [616, 20] on link "Orders" at bounding box center [616, 27] width 52 height 20
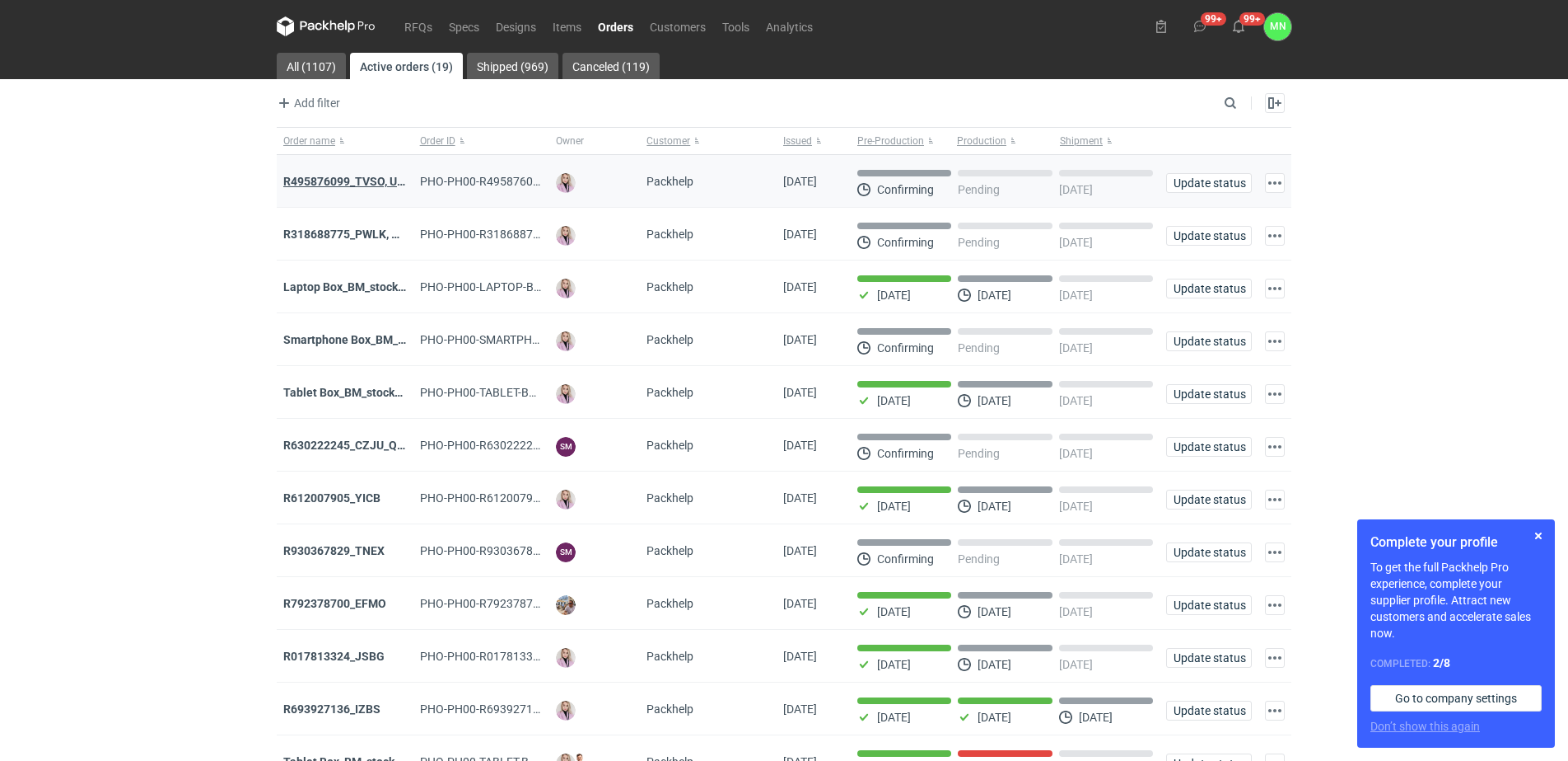
click at [335, 175] on strong "R495876099_TVSO, UQHI" at bounding box center [350, 181] width 133 height 13
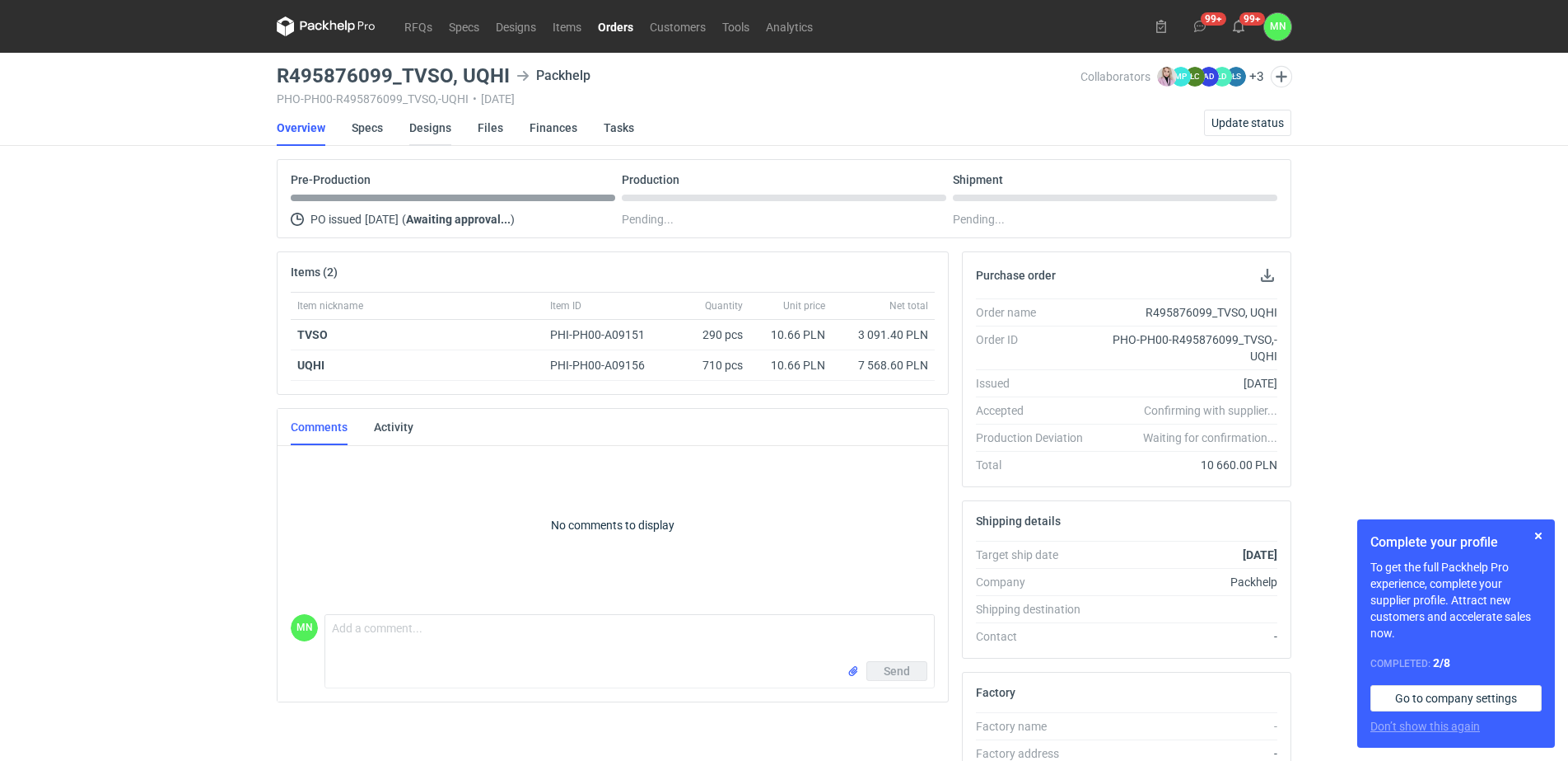
click at [439, 132] on link "Designs" at bounding box center [430, 128] width 42 height 37
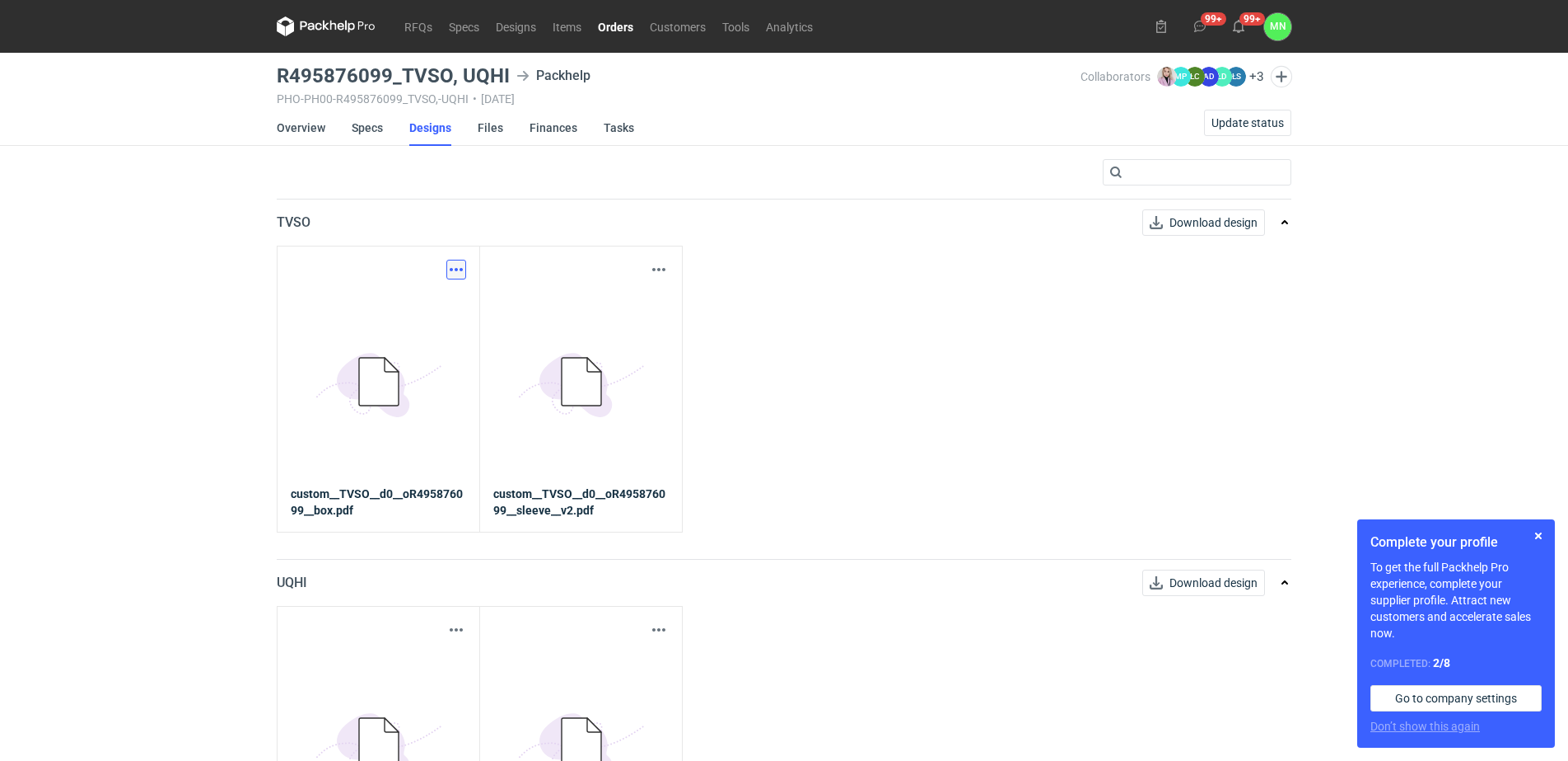
click at [450, 271] on button "button" at bounding box center [457, 270] width 20 height 20
click at [439, 313] on link "Download design part" at bounding box center [384, 306] width 151 height 27
click at [1230, 594] on button "Download design" at bounding box center [1204, 582] width 123 height 27
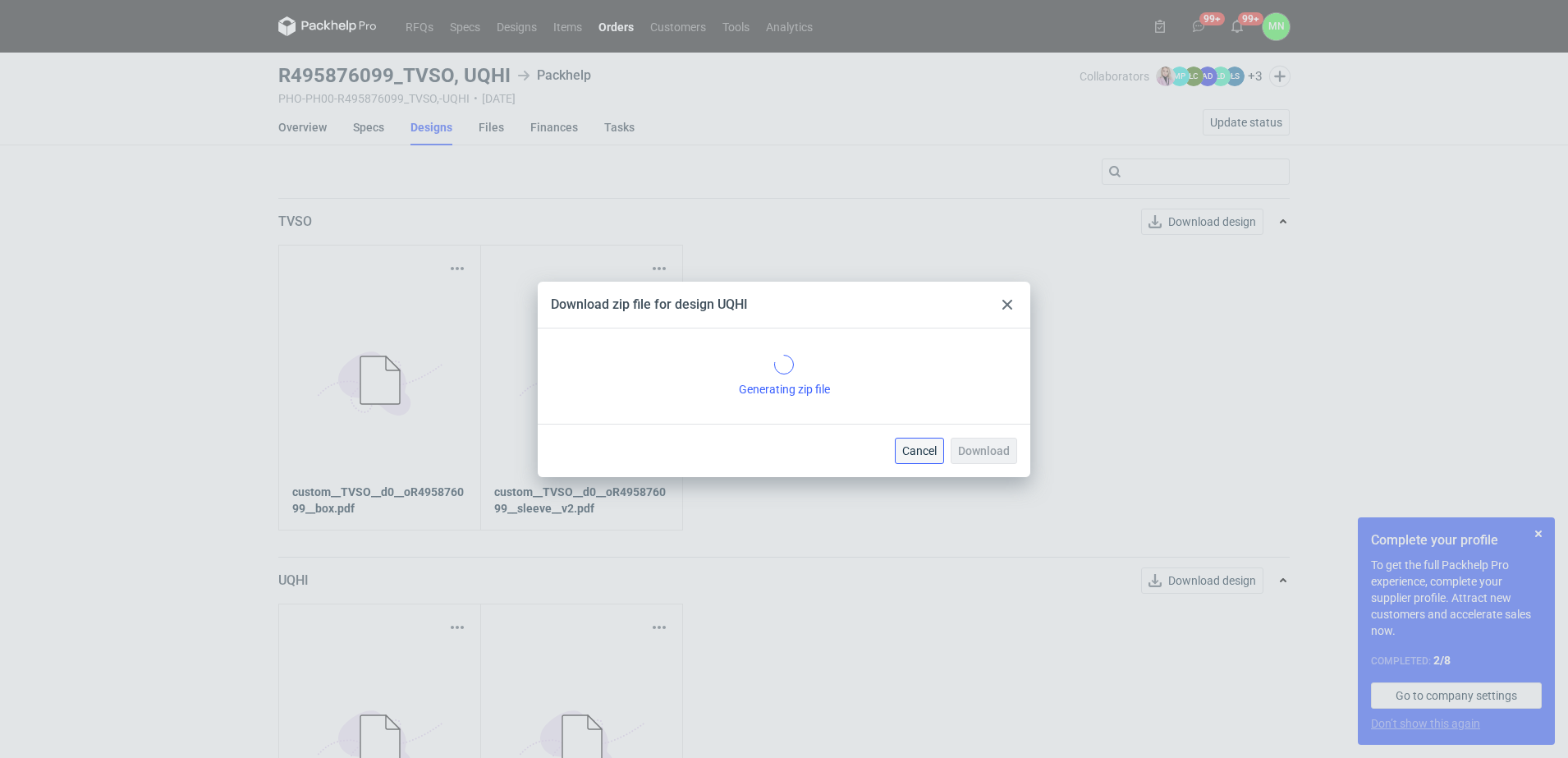
click at [898, 451] on button "Cancel" at bounding box center [920, 451] width 49 height 27
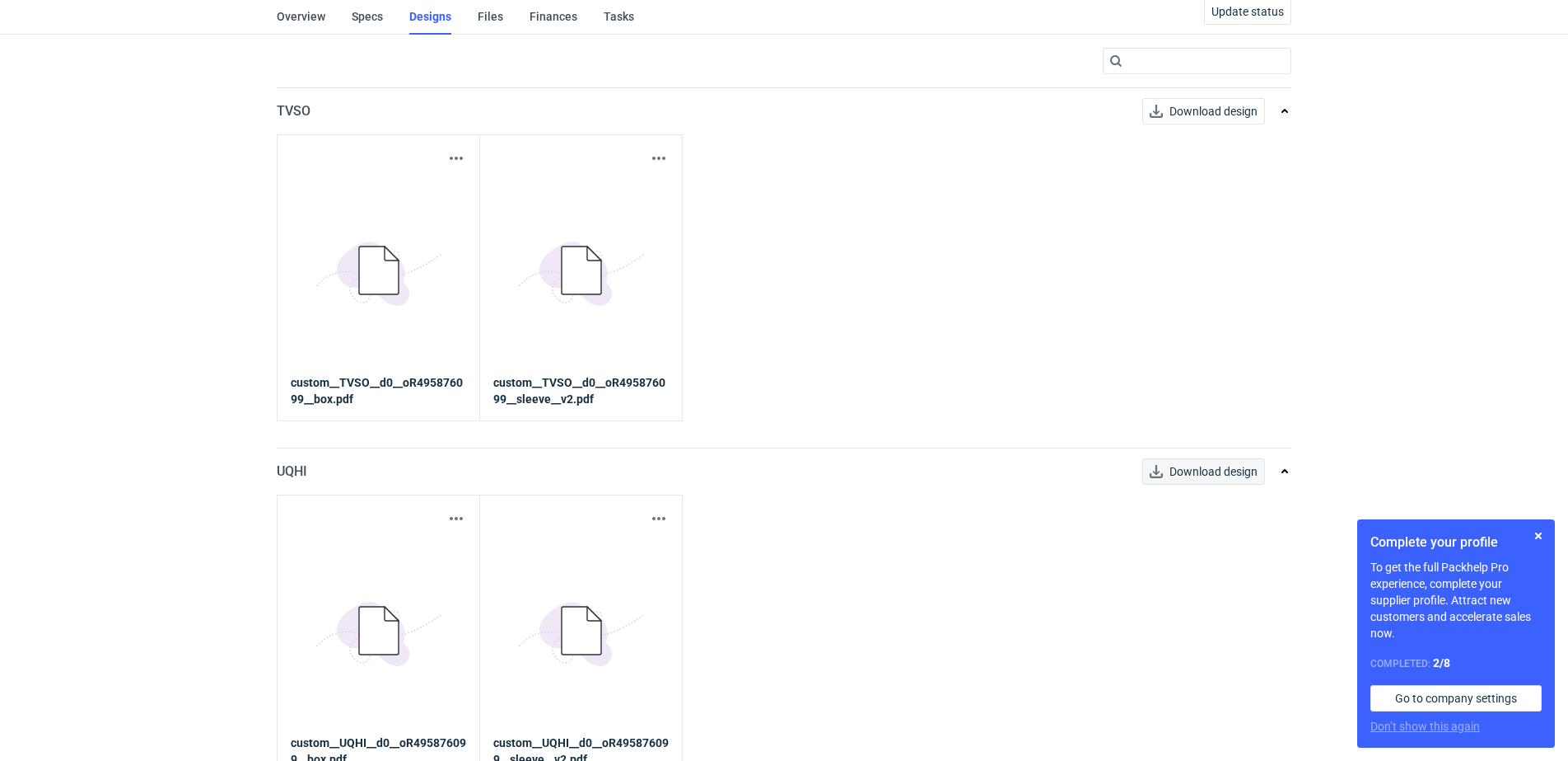
scroll to position [132, 0]
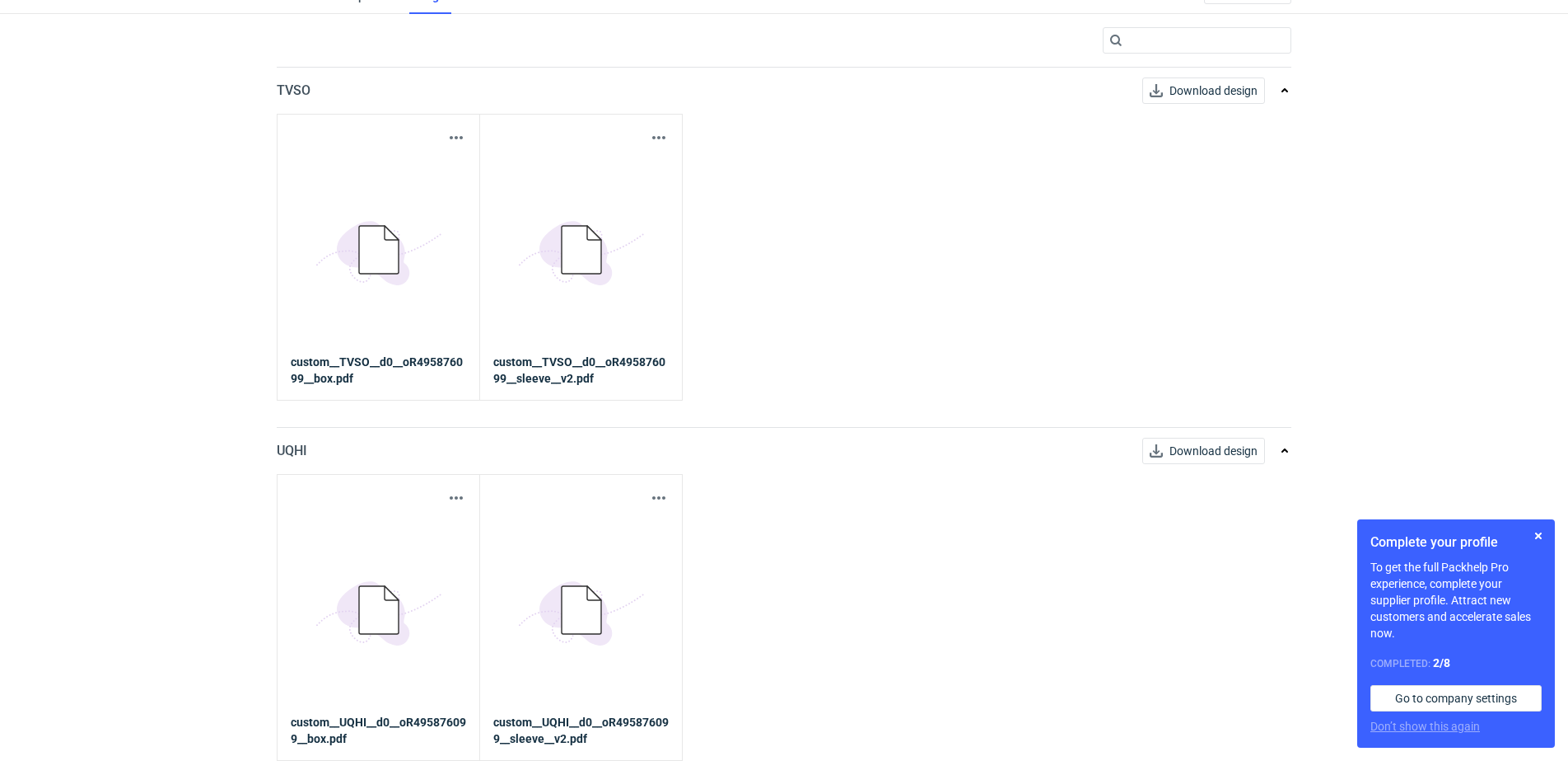
click at [647, 496] on div "Download design part" at bounding box center [581, 498] width 175 height 20
click at [656, 498] on button "button" at bounding box center [659, 498] width 20 height 20
click at [623, 532] on link "Download design part" at bounding box center [586, 533] width 151 height 27
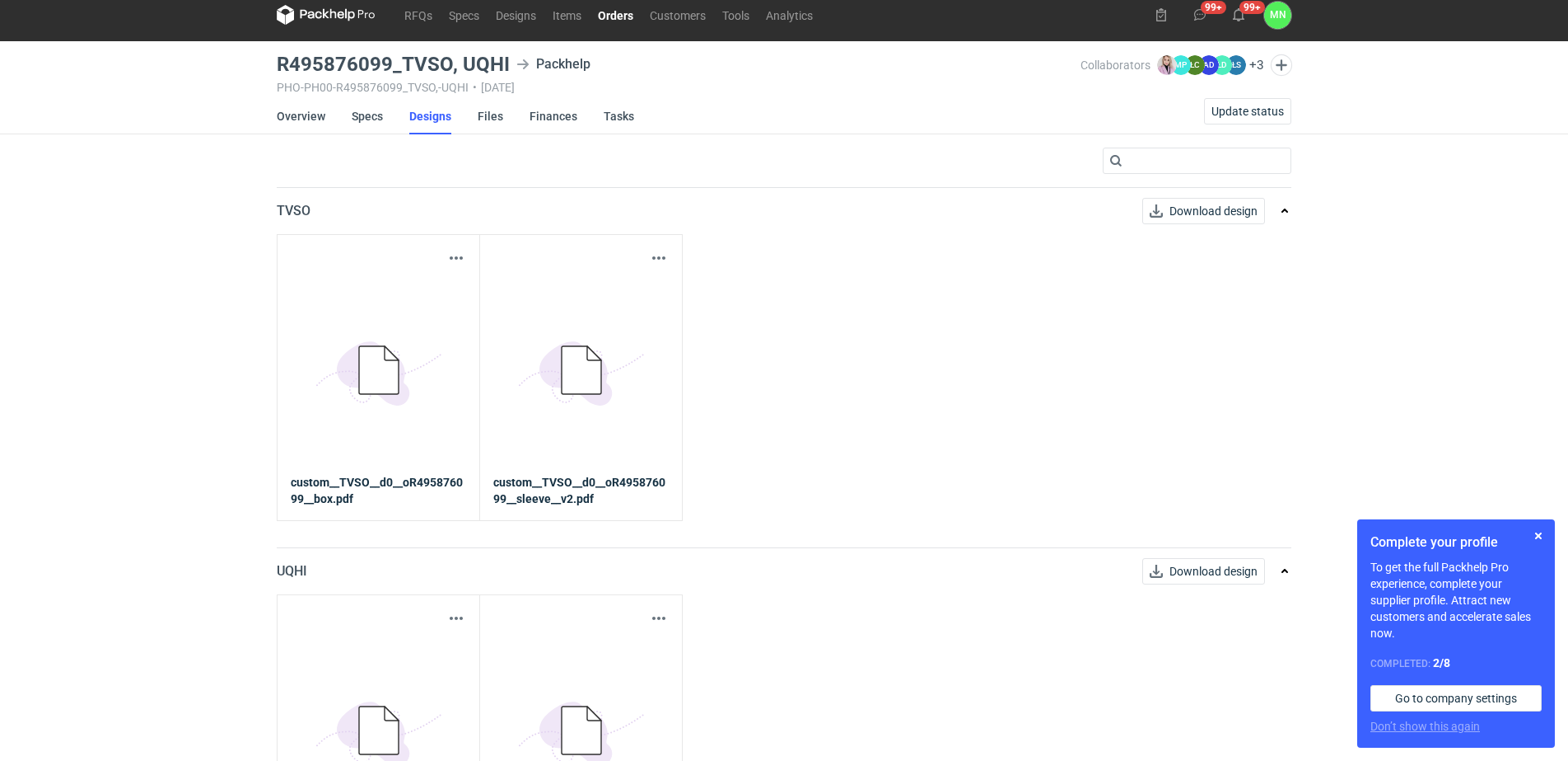
scroll to position [0, 0]
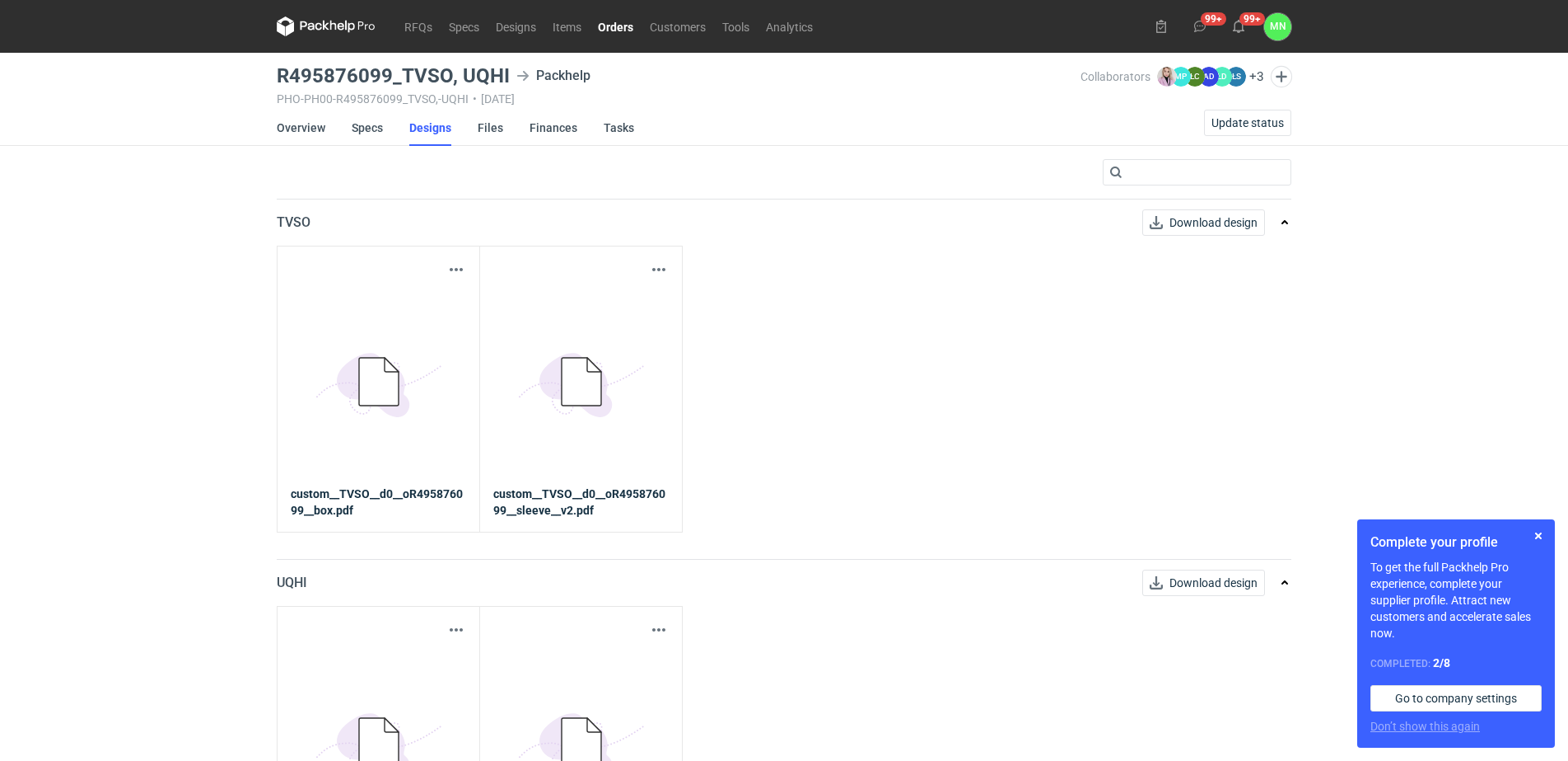
click at [611, 26] on link "Orders" at bounding box center [616, 27] width 52 height 20
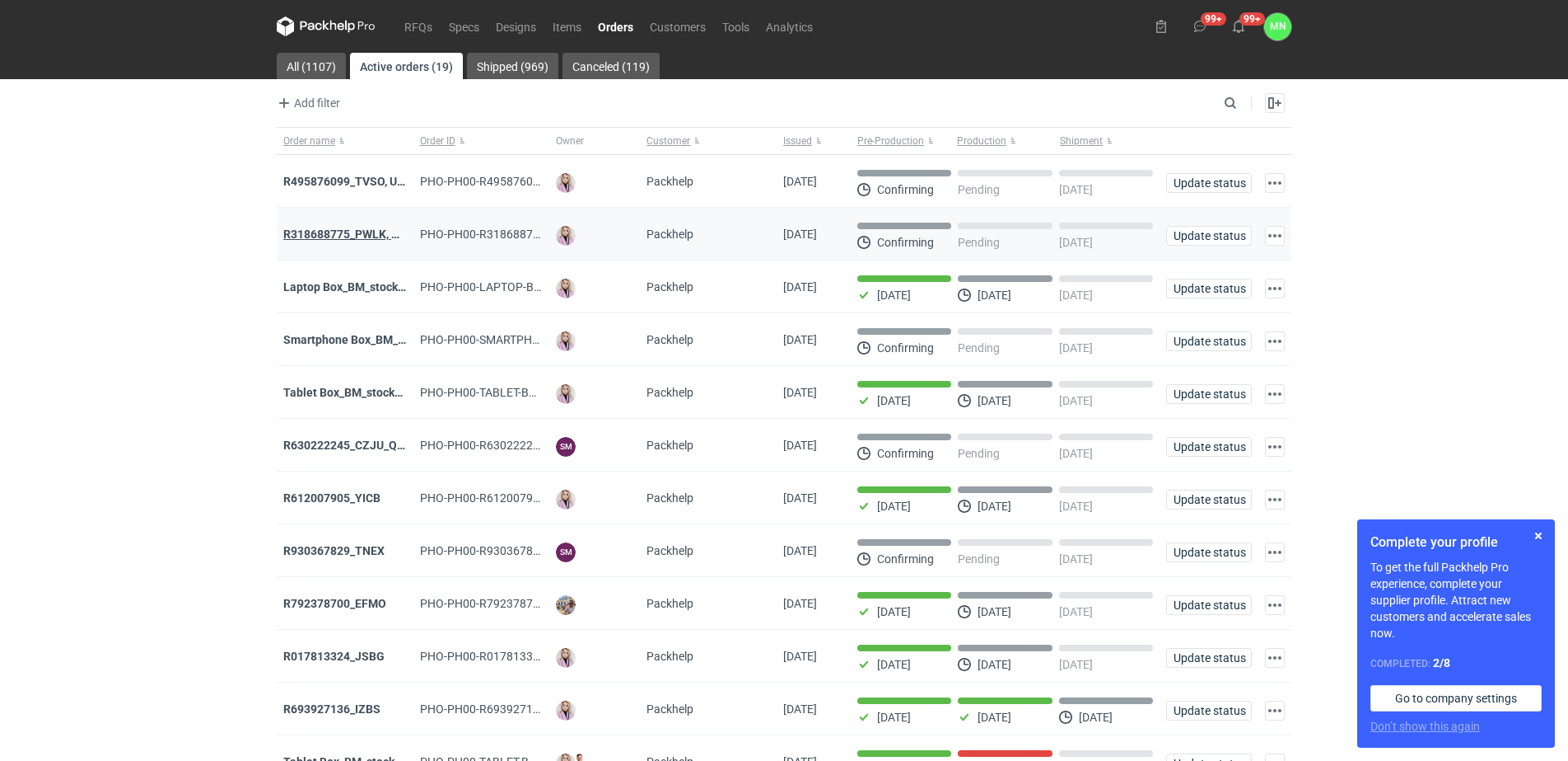
click at [334, 232] on strong "R318688775_PWLK, WTKU" at bounding box center [353, 234] width 140 height 13
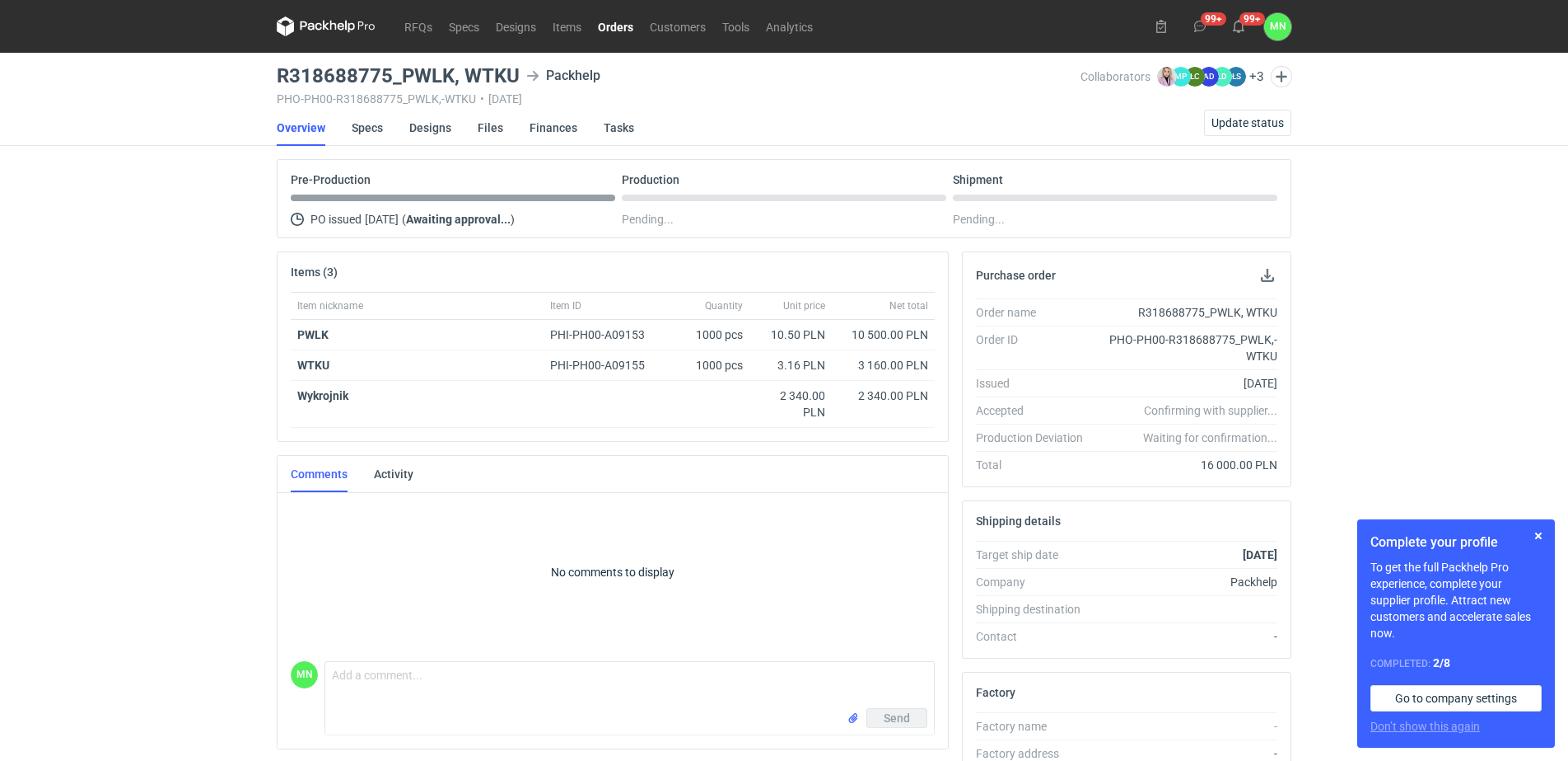
click at [612, 36] on link "Orders" at bounding box center [616, 27] width 52 height 20
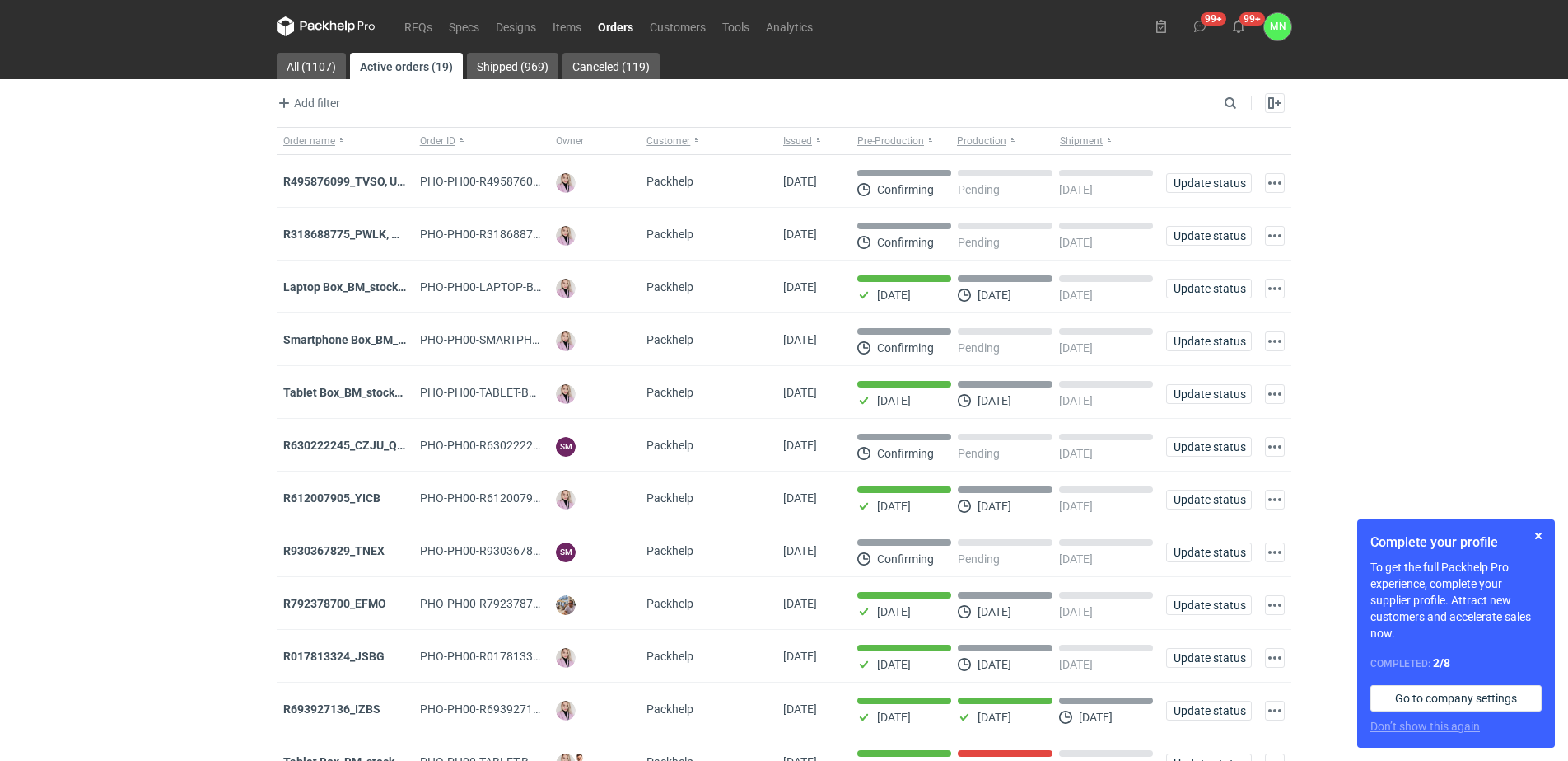
click at [373, 229] on strong "R318688775_PWLK, WTKU" at bounding box center [353, 234] width 140 height 13
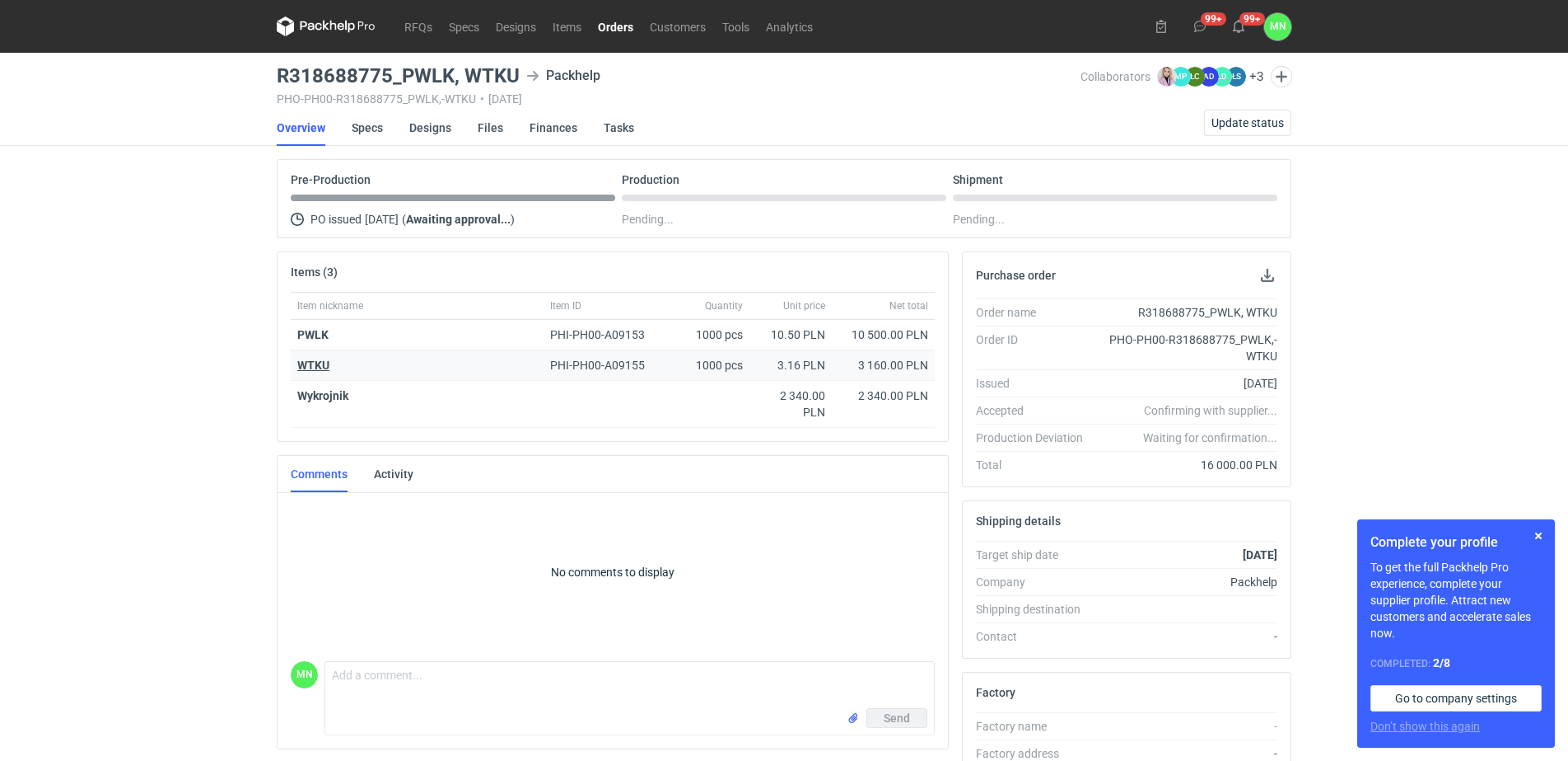
click at [323, 361] on strong "WTKU" at bounding box center [313, 365] width 32 height 13
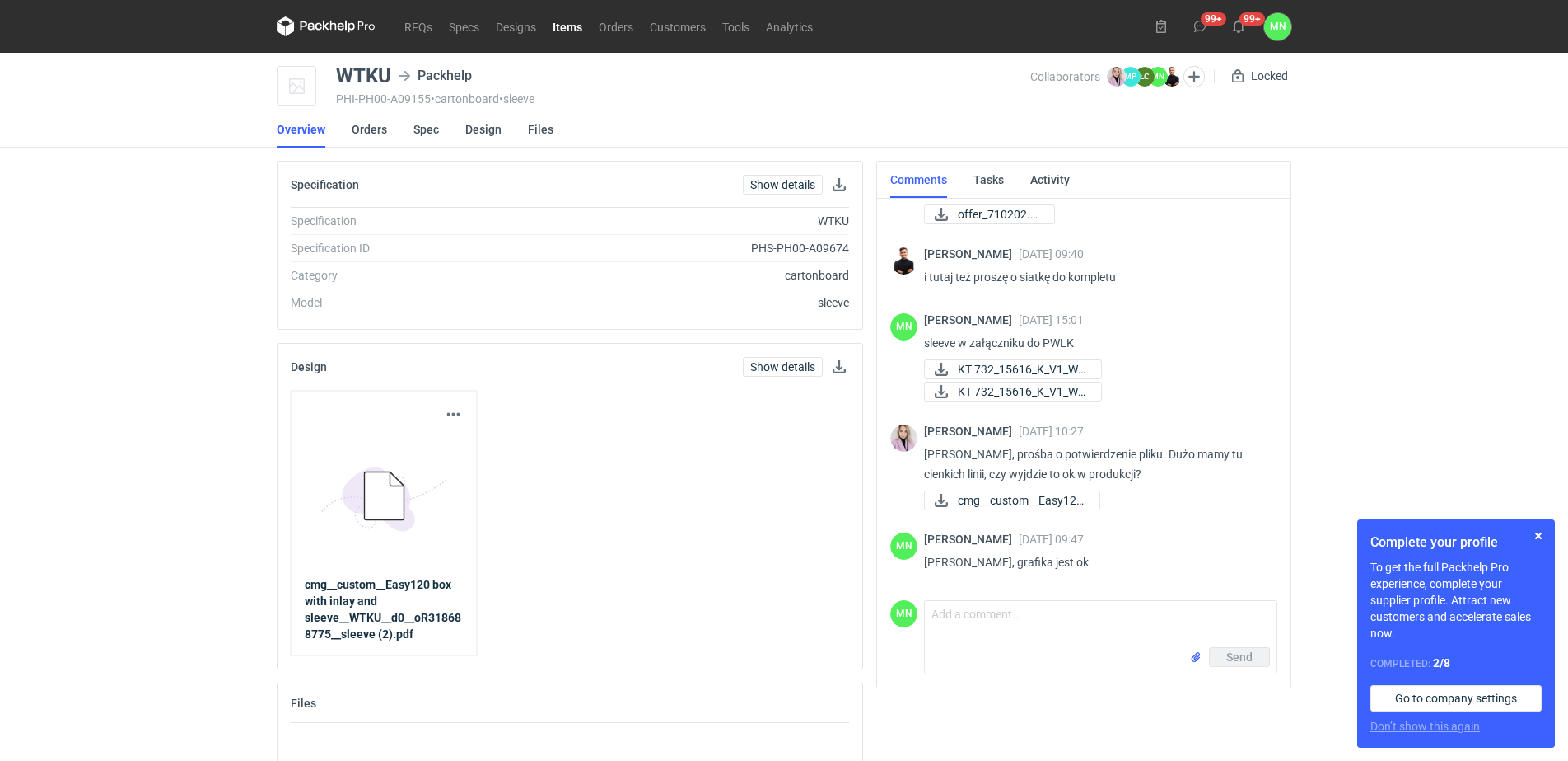
scroll to position [114, 0]
click at [416, 114] on link "Spec" at bounding box center [427, 129] width 26 height 37
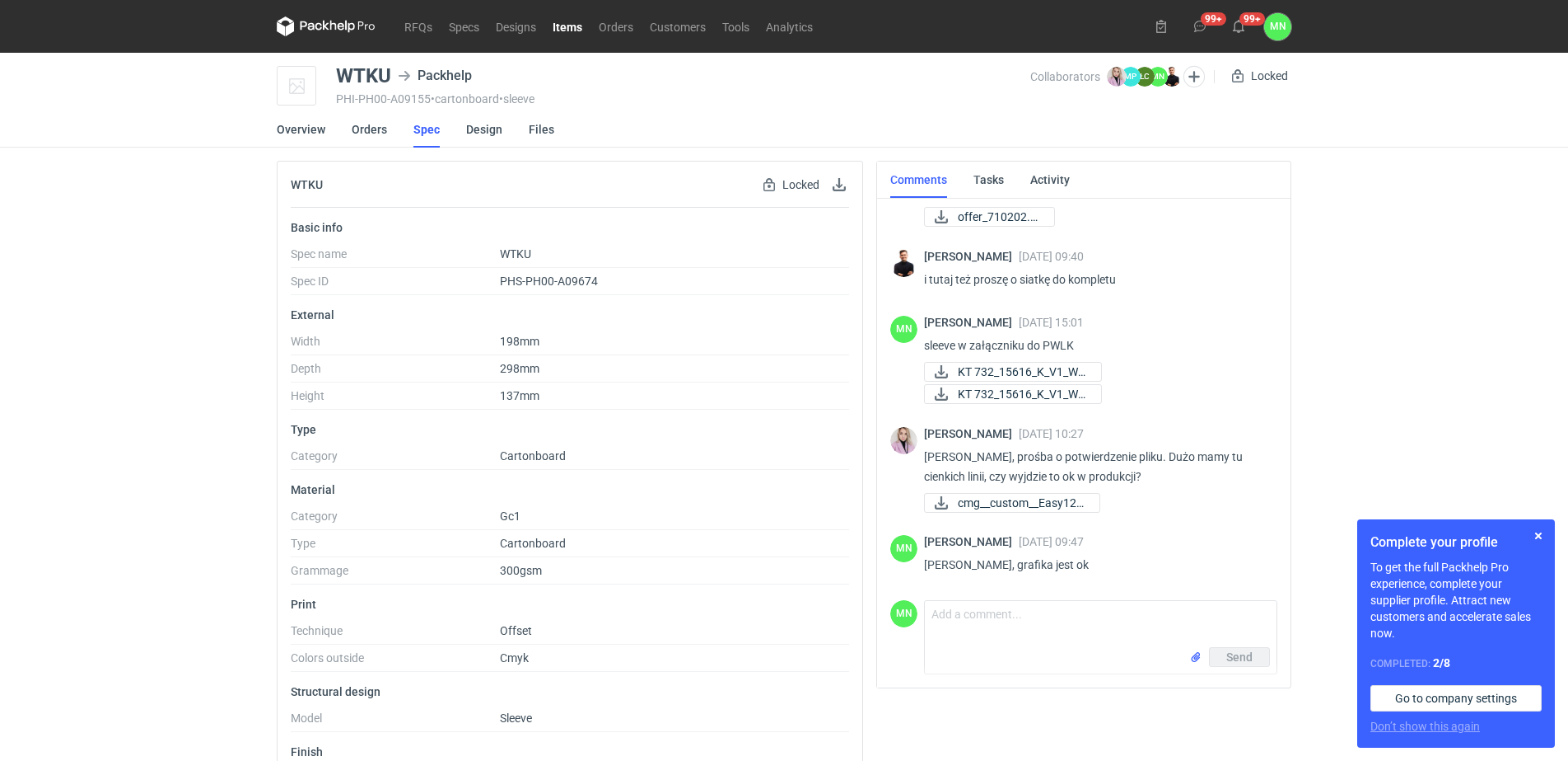
scroll to position [114, 0]
drag, startPoint x: 579, startPoint y: 22, endPoint x: 564, endPoint y: 48, distance: 30.0
click at [579, 23] on link "Items" at bounding box center [567, 27] width 46 height 20
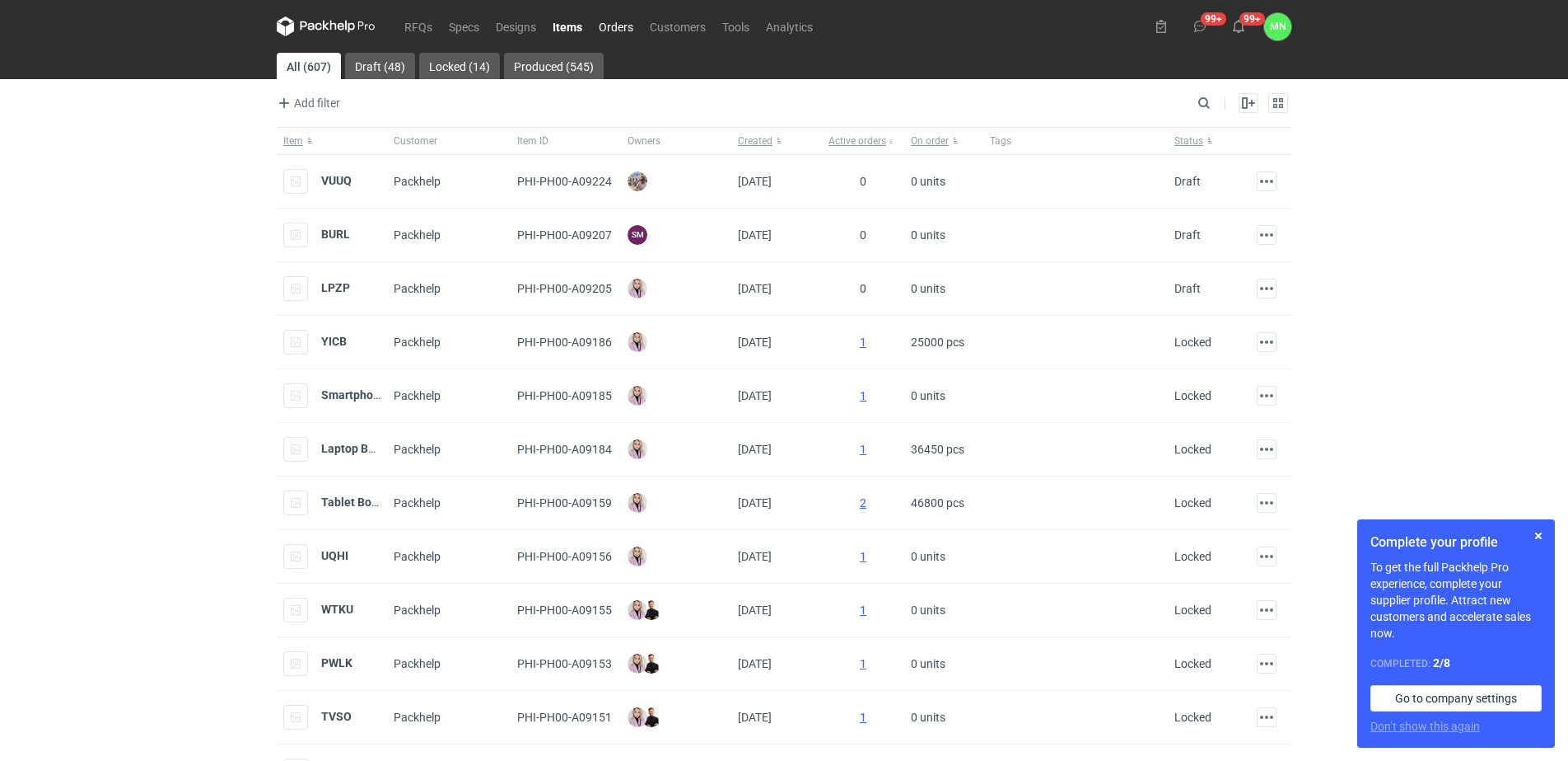
click at [605, 28] on link "Orders" at bounding box center [617, 27] width 51 height 20
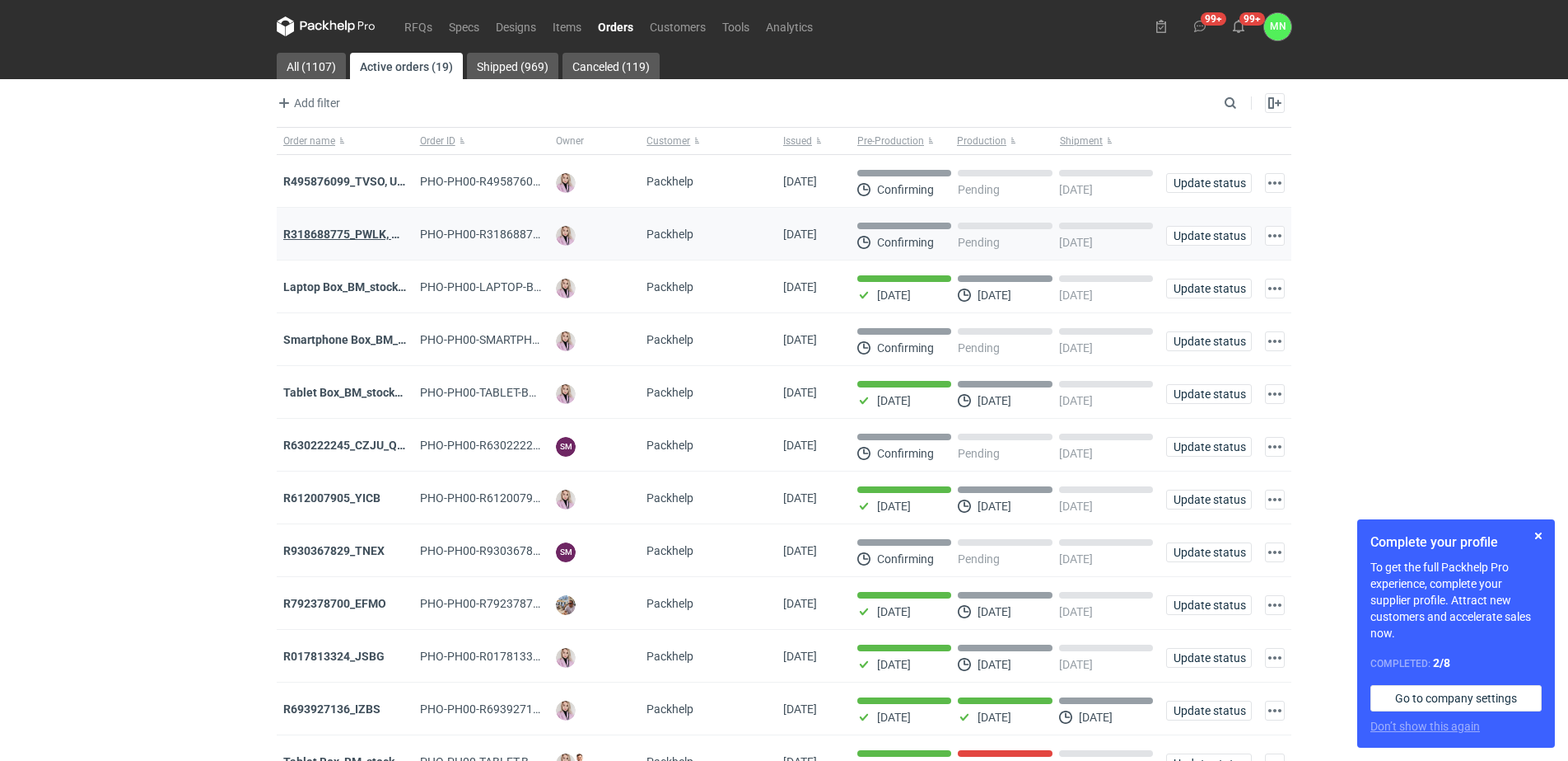
click at [346, 237] on strong "R318688775_PWLK, WTKU" at bounding box center [353, 234] width 140 height 13
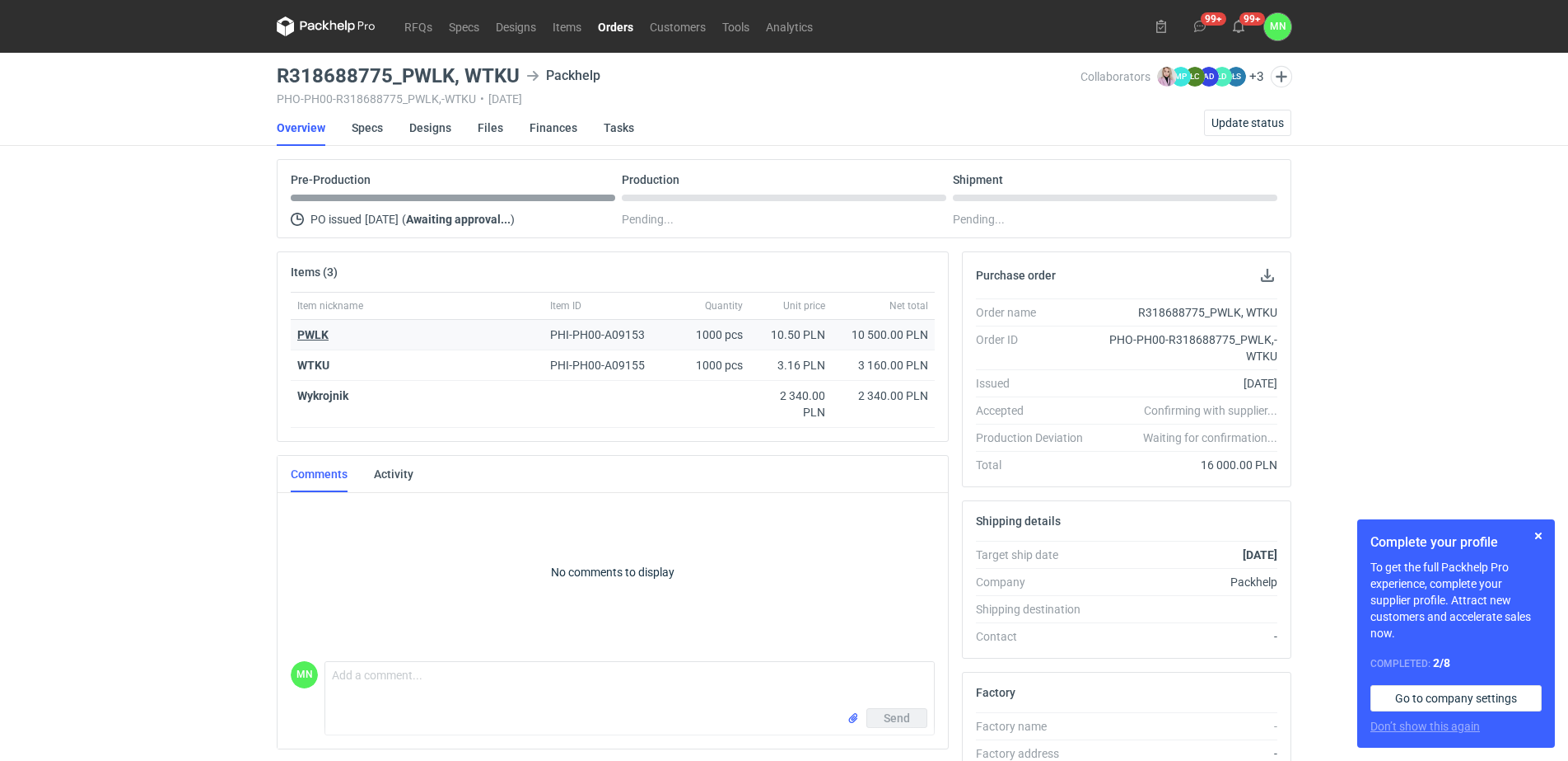
click at [316, 335] on strong "PWLK" at bounding box center [313, 334] width 31 height 13
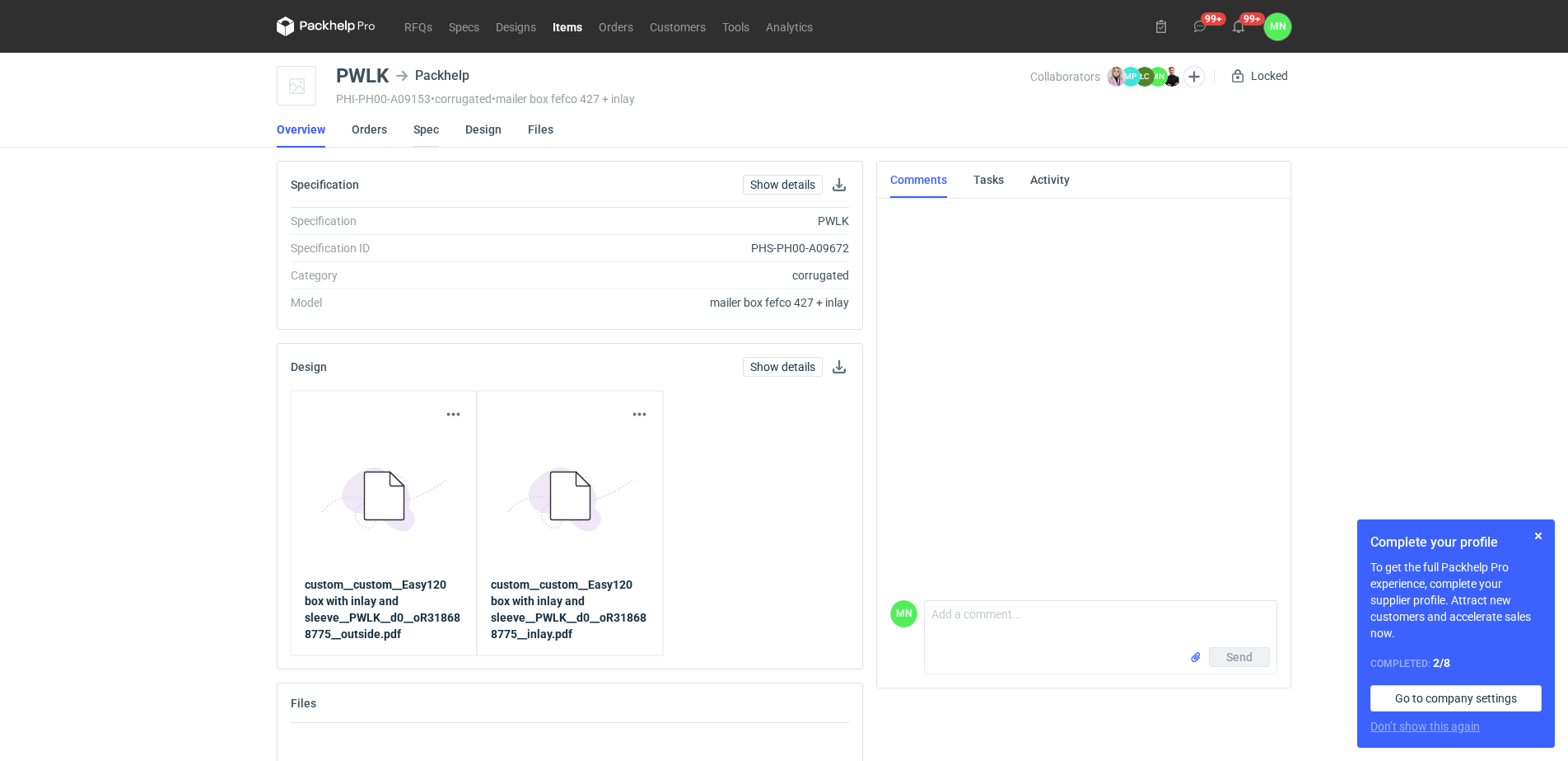
scroll to position [28, 0]
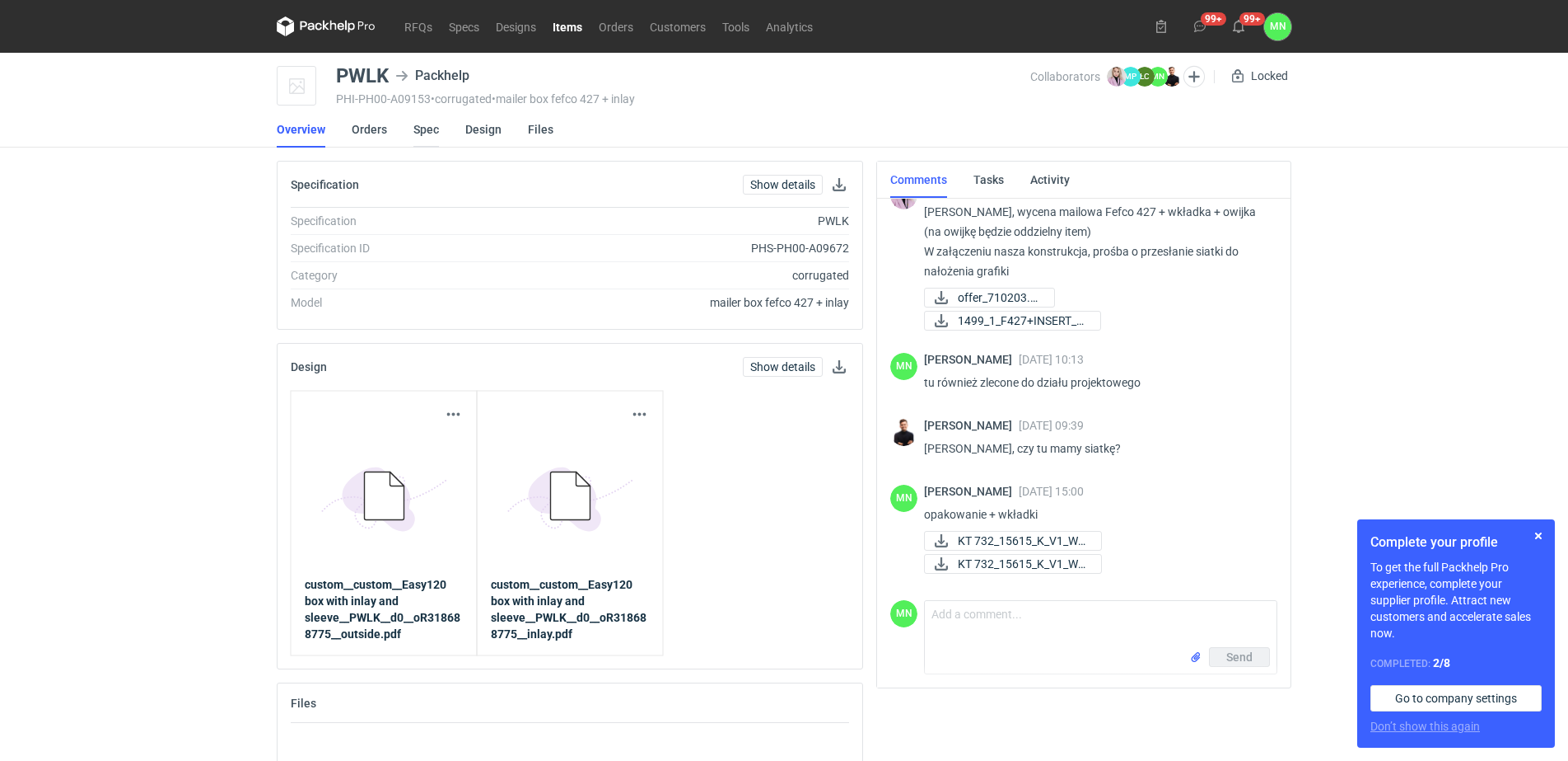
click at [437, 127] on link "Spec" at bounding box center [427, 129] width 26 height 37
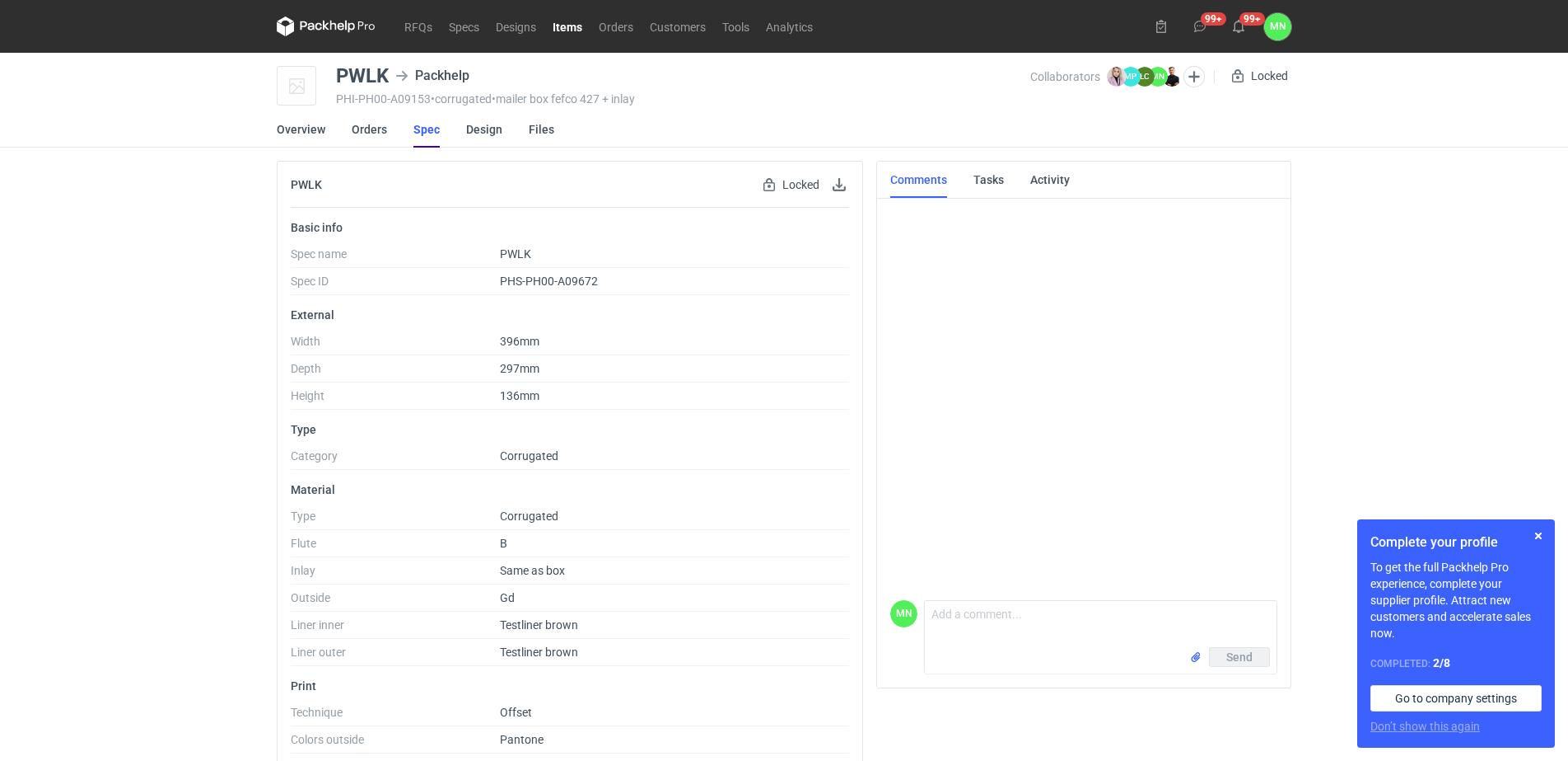
scroll to position [28, 0]
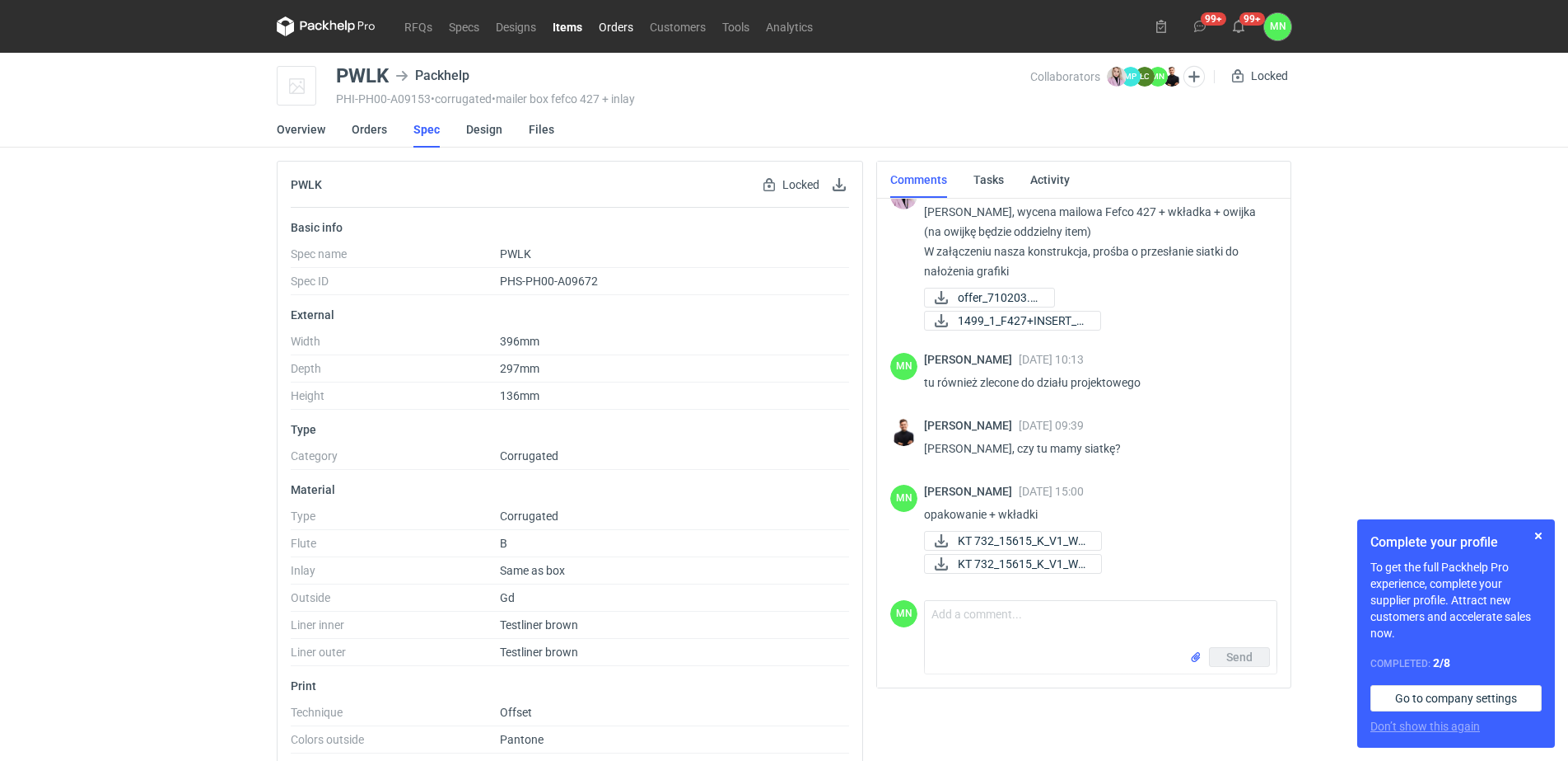
click at [621, 22] on link "Orders" at bounding box center [617, 27] width 51 height 20
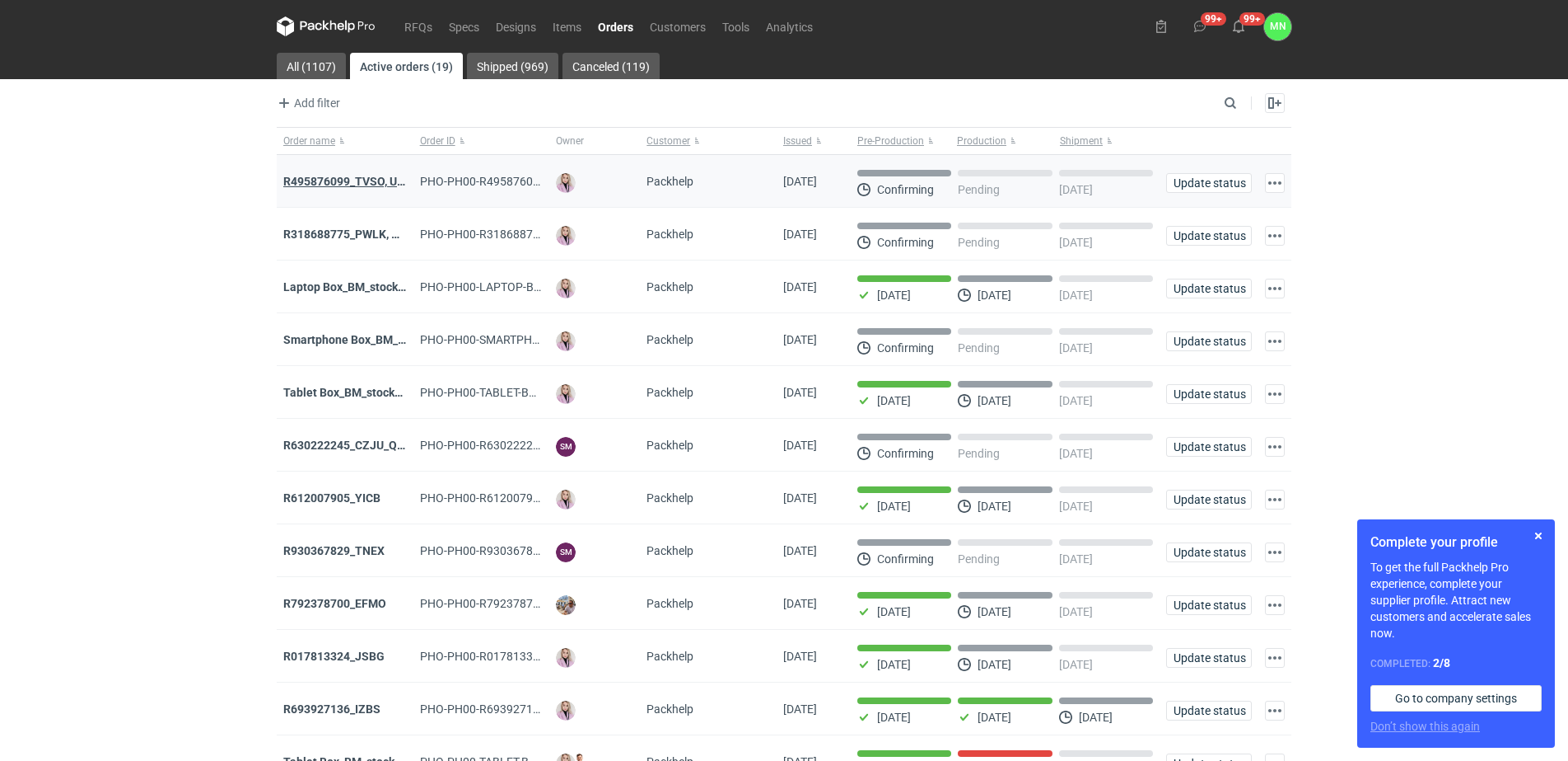
click at [318, 179] on strong "R495876099_TVSO, UQHI" at bounding box center [350, 181] width 133 height 13
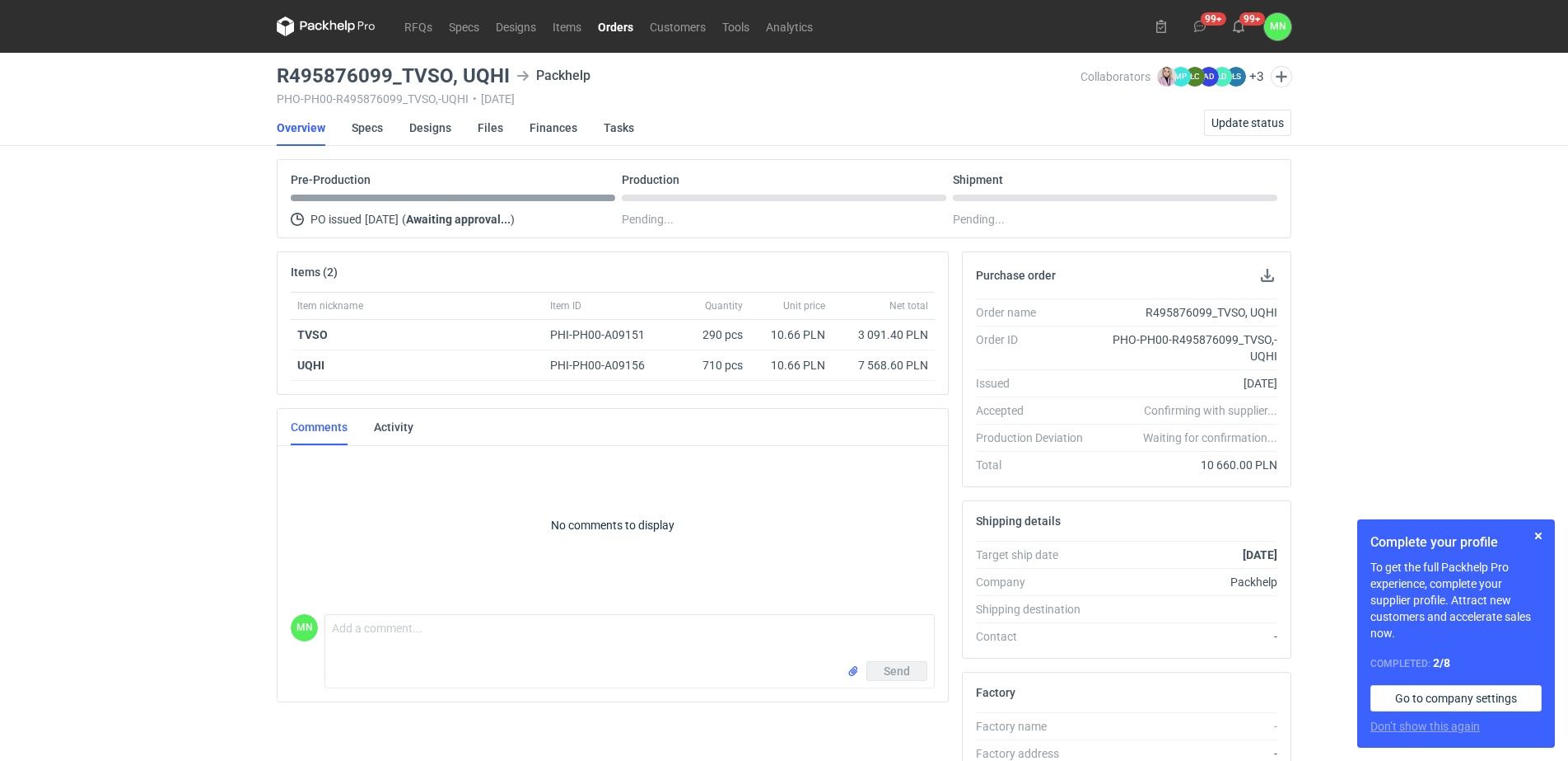
click at [349, 134] on li "Overview" at bounding box center [315, 128] width 75 height 37
click at [358, 133] on link "Specs" at bounding box center [367, 128] width 31 height 37
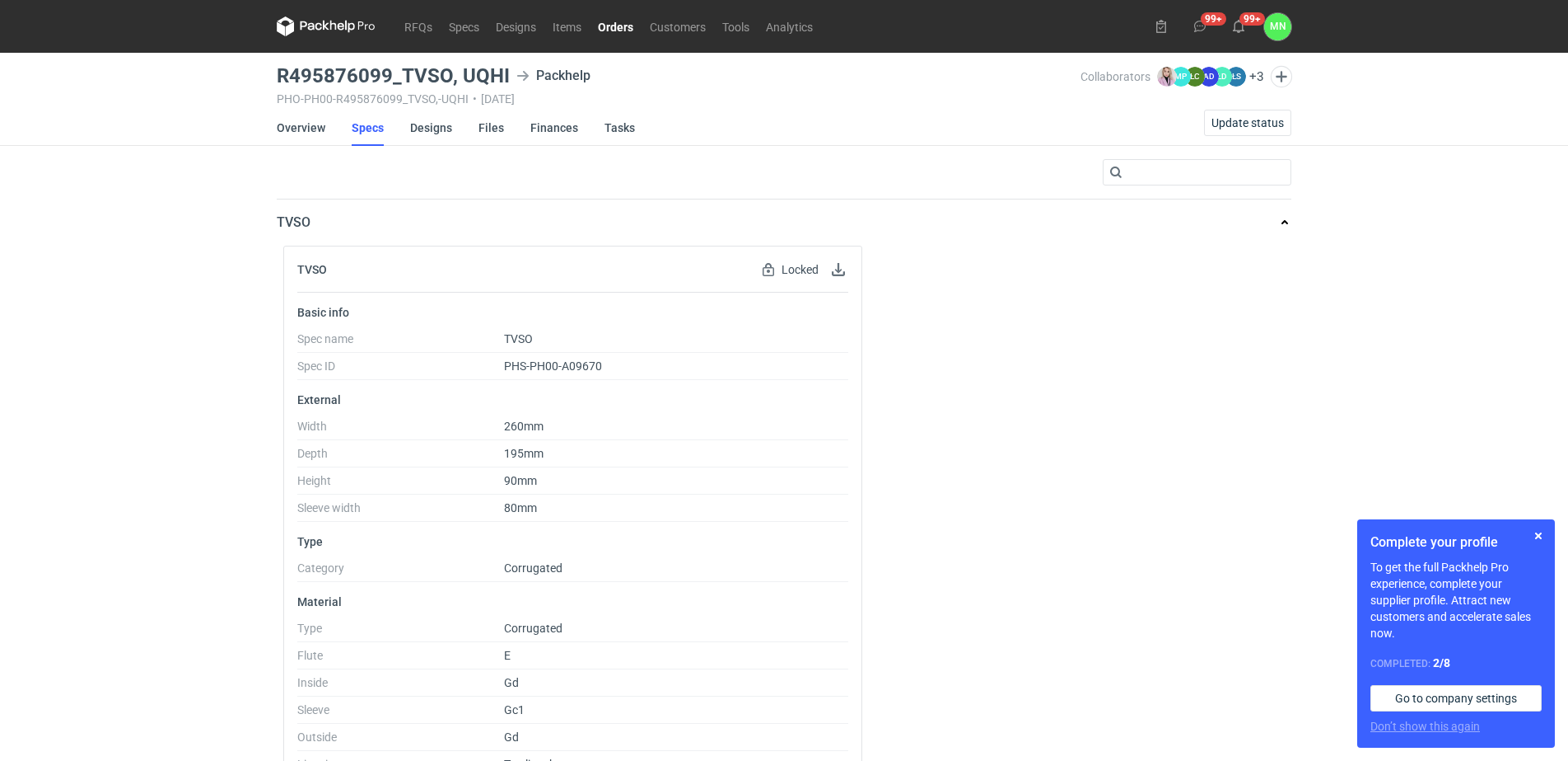
click at [395, 71] on h3 "R495876099_TVSO, UQHI" at bounding box center [394, 76] width 233 height 20
click at [507, 70] on div "R495876099_TVSO, UQHI Packhelp" at bounding box center [679, 76] width 804 height 20
drag, startPoint x: 506, startPoint y: 72, endPoint x: 276, endPoint y: 71, distance: 230.0
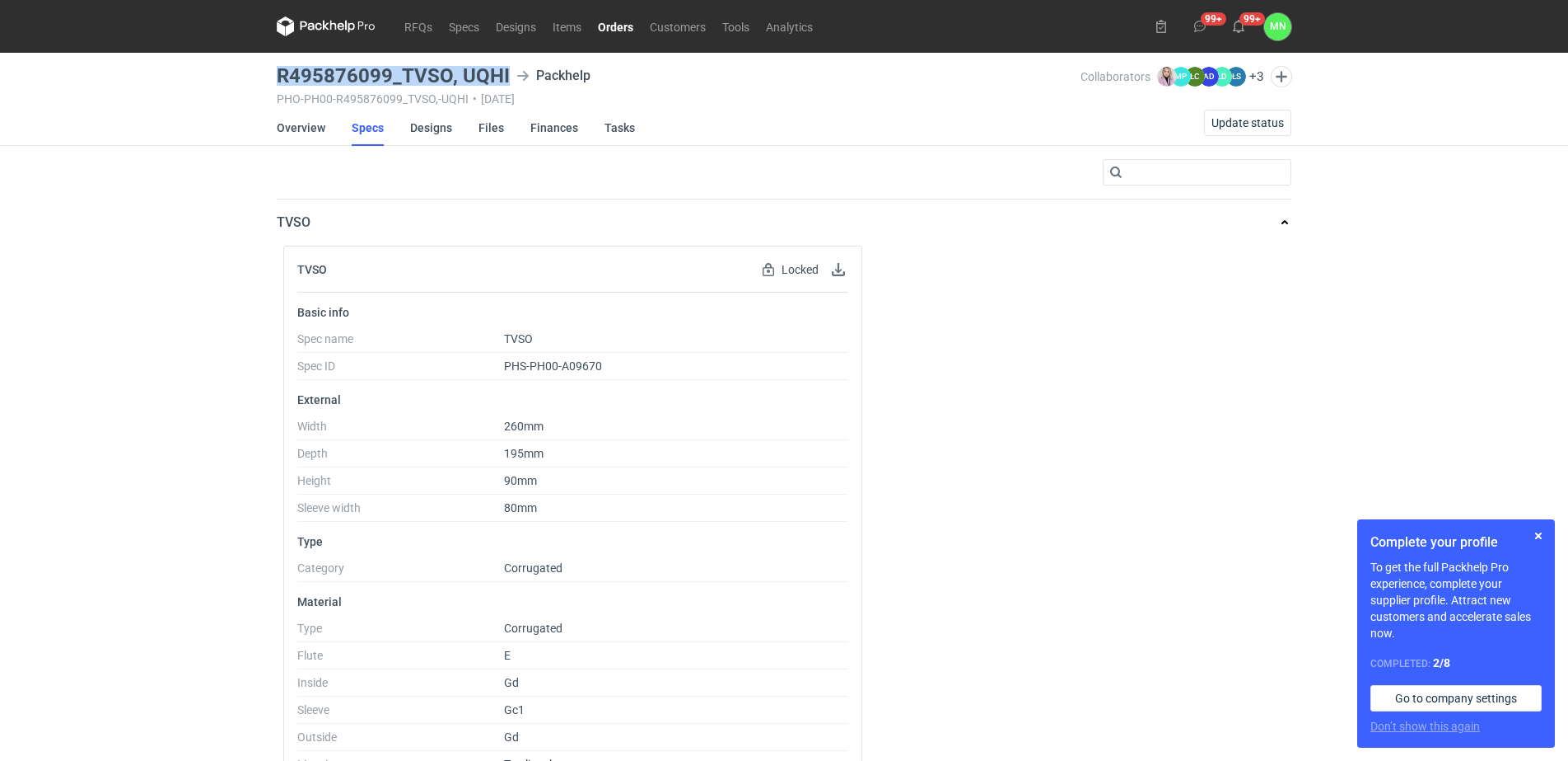
copy h3 "R495876099_TVSO, UQHI"
click at [613, 28] on link "Orders" at bounding box center [616, 27] width 52 height 20
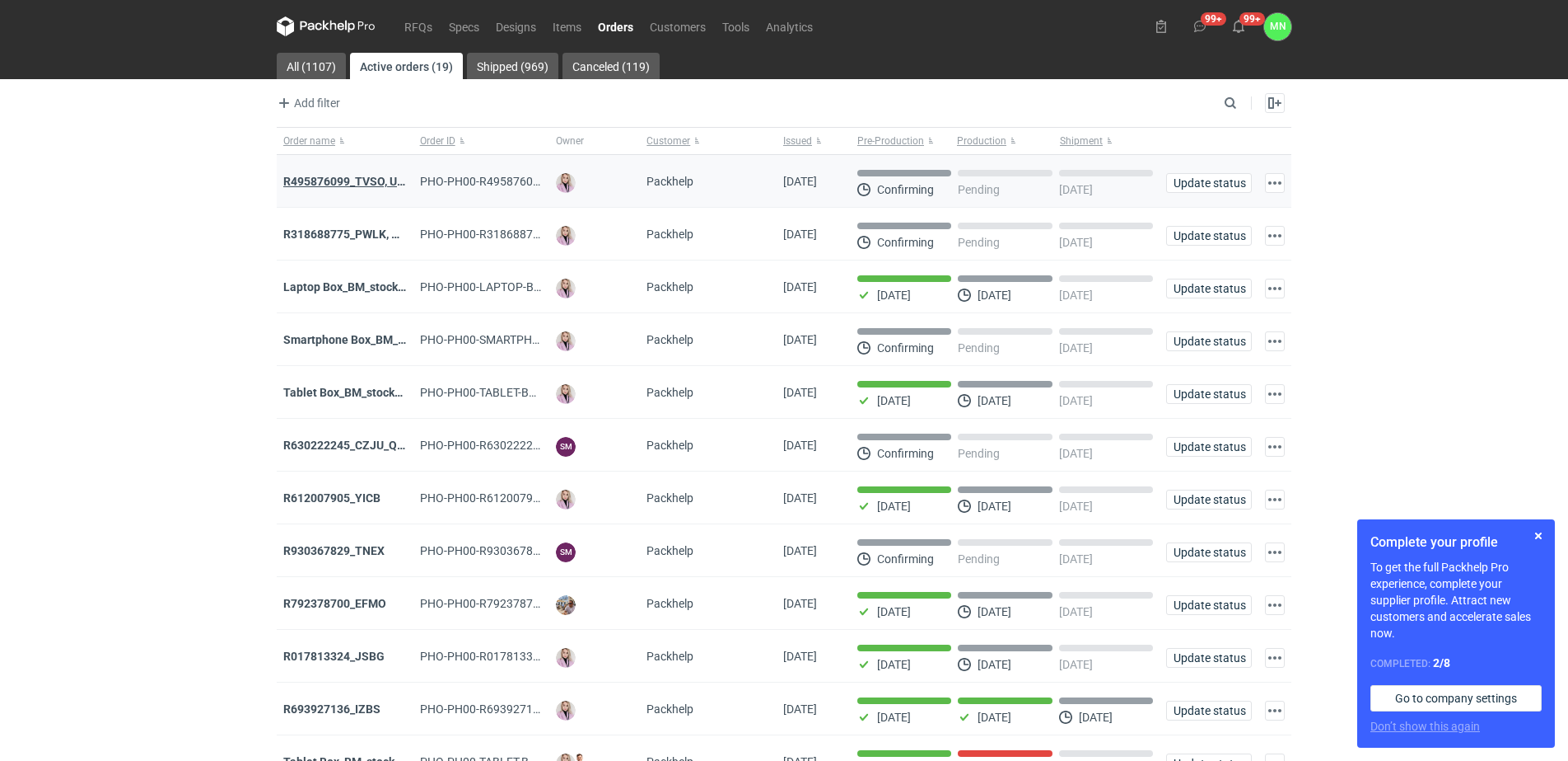
click at [346, 179] on strong "R495876099_TVSO, UQHI" at bounding box center [350, 181] width 133 height 13
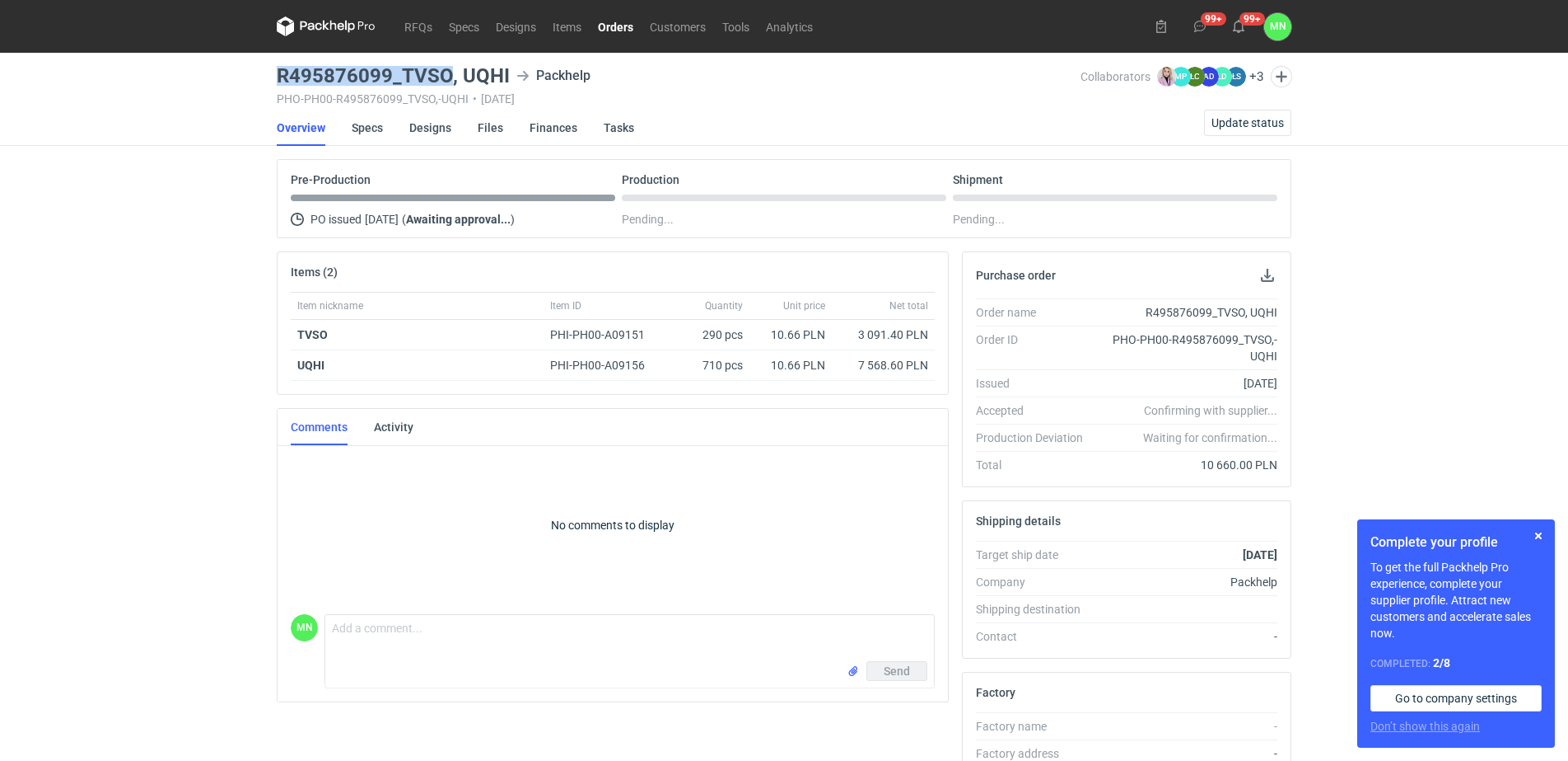
drag, startPoint x: 450, startPoint y: 73, endPoint x: 273, endPoint y: 73, distance: 177.0
click at [273, 73] on main "R495876099_TVSO, UQHI Packhelp PHO-PH00-R495876099_TVSO,-UQHI • [DATE] Collabor…" at bounding box center [784, 564] width 1029 height 1023
copy h3 "R495876099_TVSO"
